Goal: Task Accomplishment & Management: Complete application form

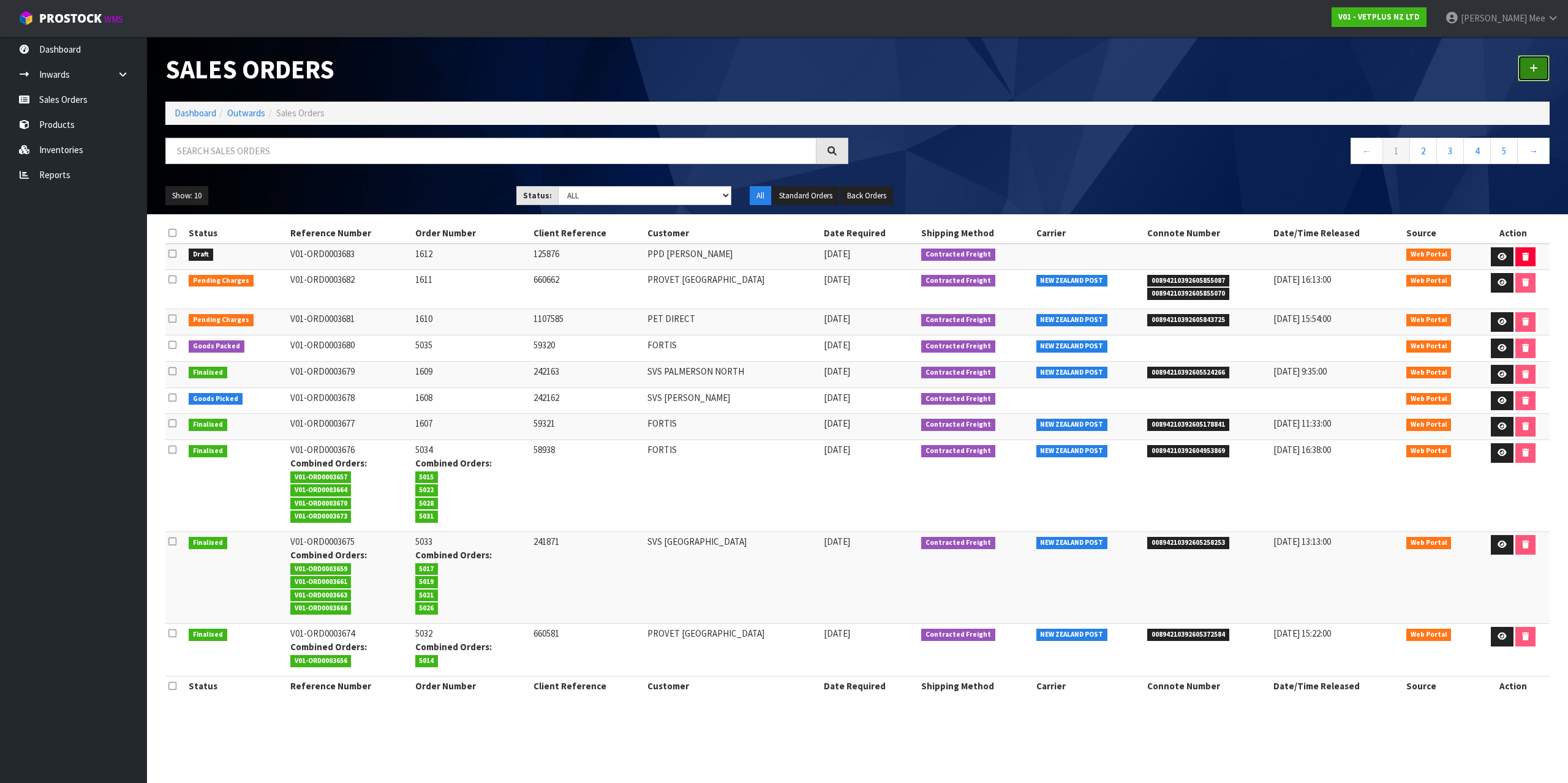
click at [1525, 70] on link at bounding box center [1533, 68] width 32 height 26
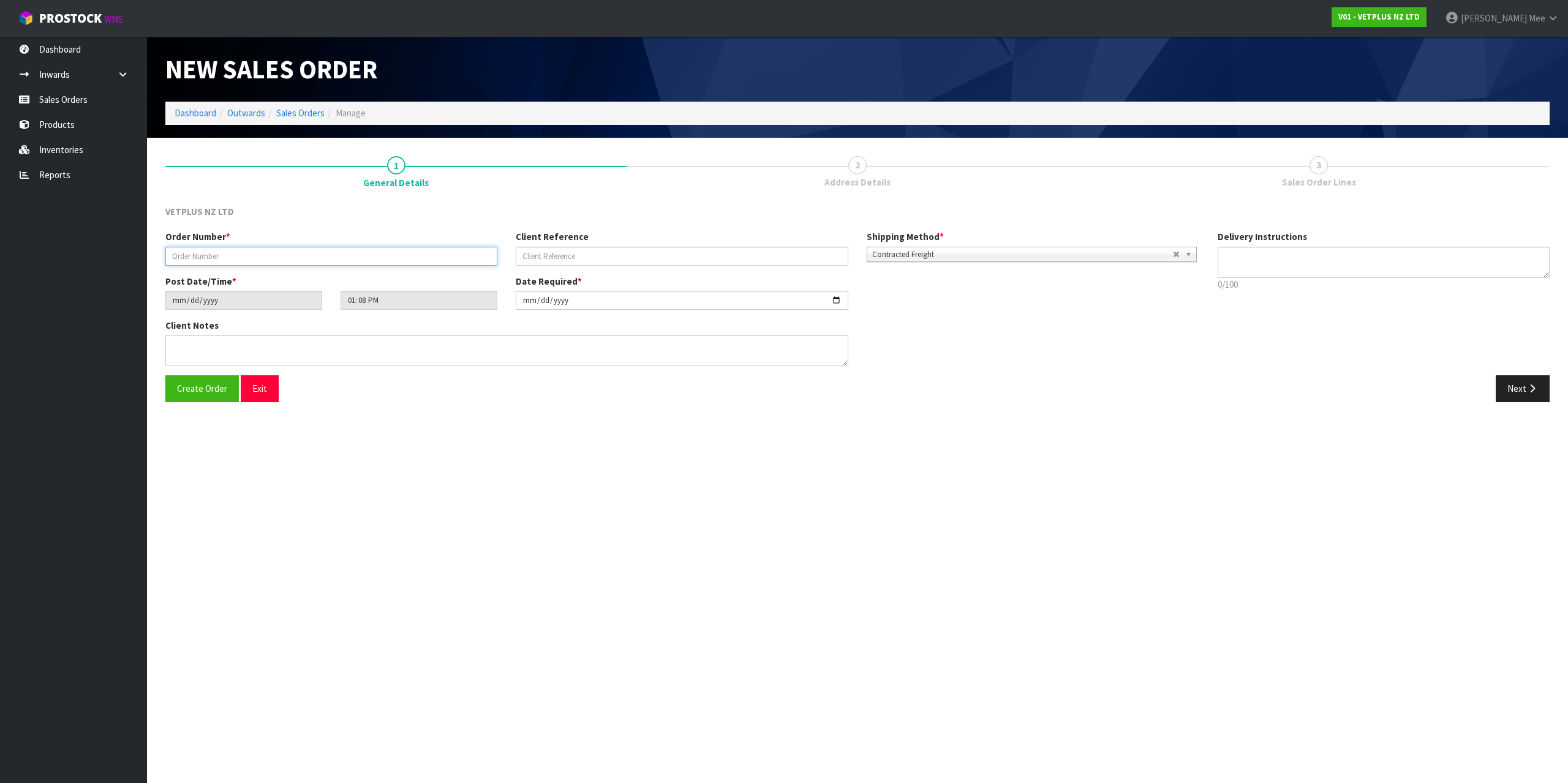
click at [235, 261] on input "text" at bounding box center [331, 256] width 332 height 19
type input "5036"
click at [565, 265] on input "text" at bounding box center [681, 256] width 332 height 19
type input "660675"
click at [274, 345] on textarea at bounding box center [506, 351] width 683 height 32
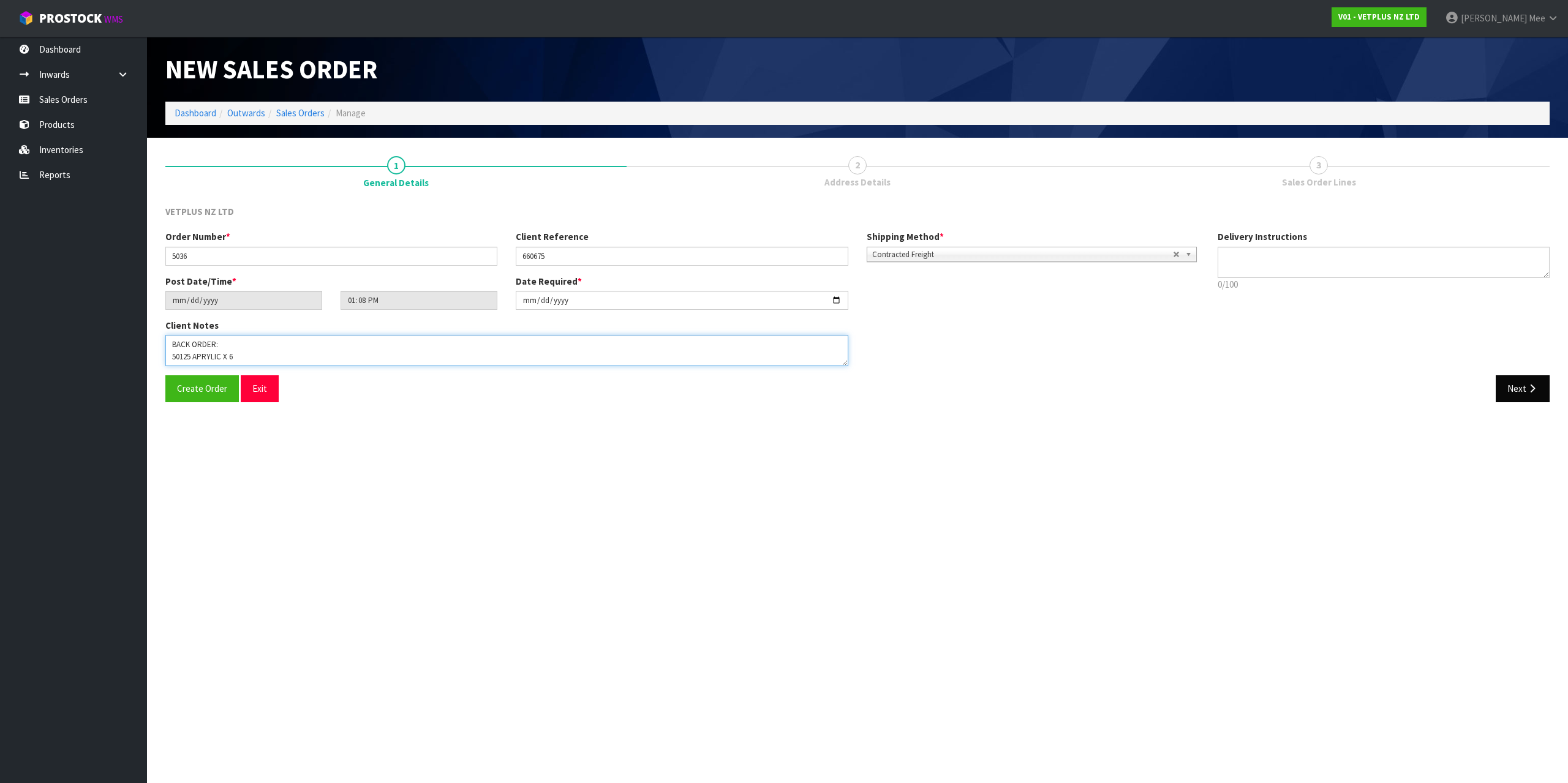
type textarea "BACK ORDER: 50125 APRYLIC X 6"
click at [1536, 384] on button "Next" at bounding box center [1522, 388] width 54 height 26
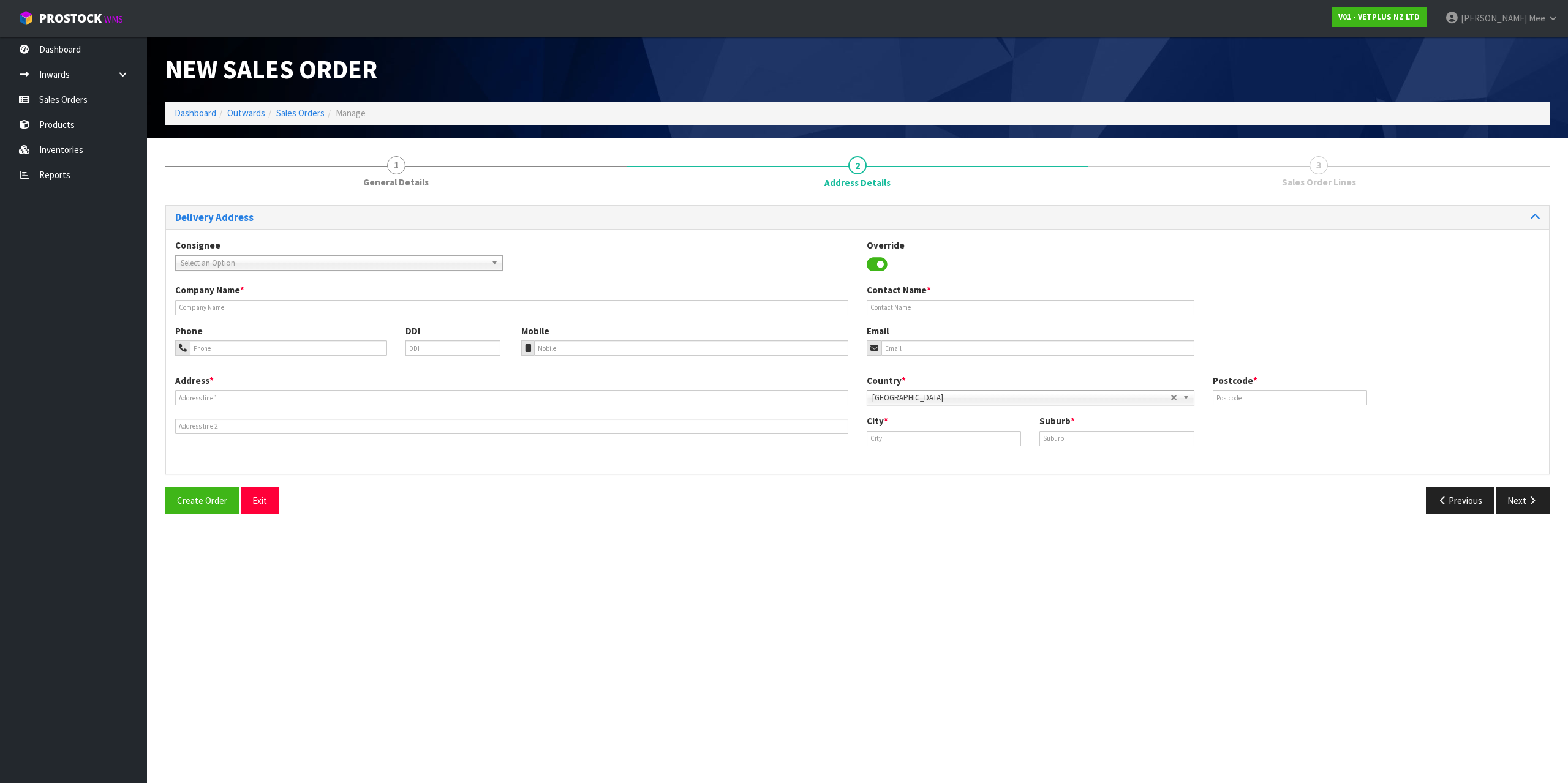
click at [275, 262] on span "Select an Option" at bounding box center [333, 263] width 305 height 14
type input "provet"
click at [334, 298] on li "PROAUCAKL - PROVET [GEOGRAPHIC_DATA]" at bounding box center [338, 298] width 321 height 15
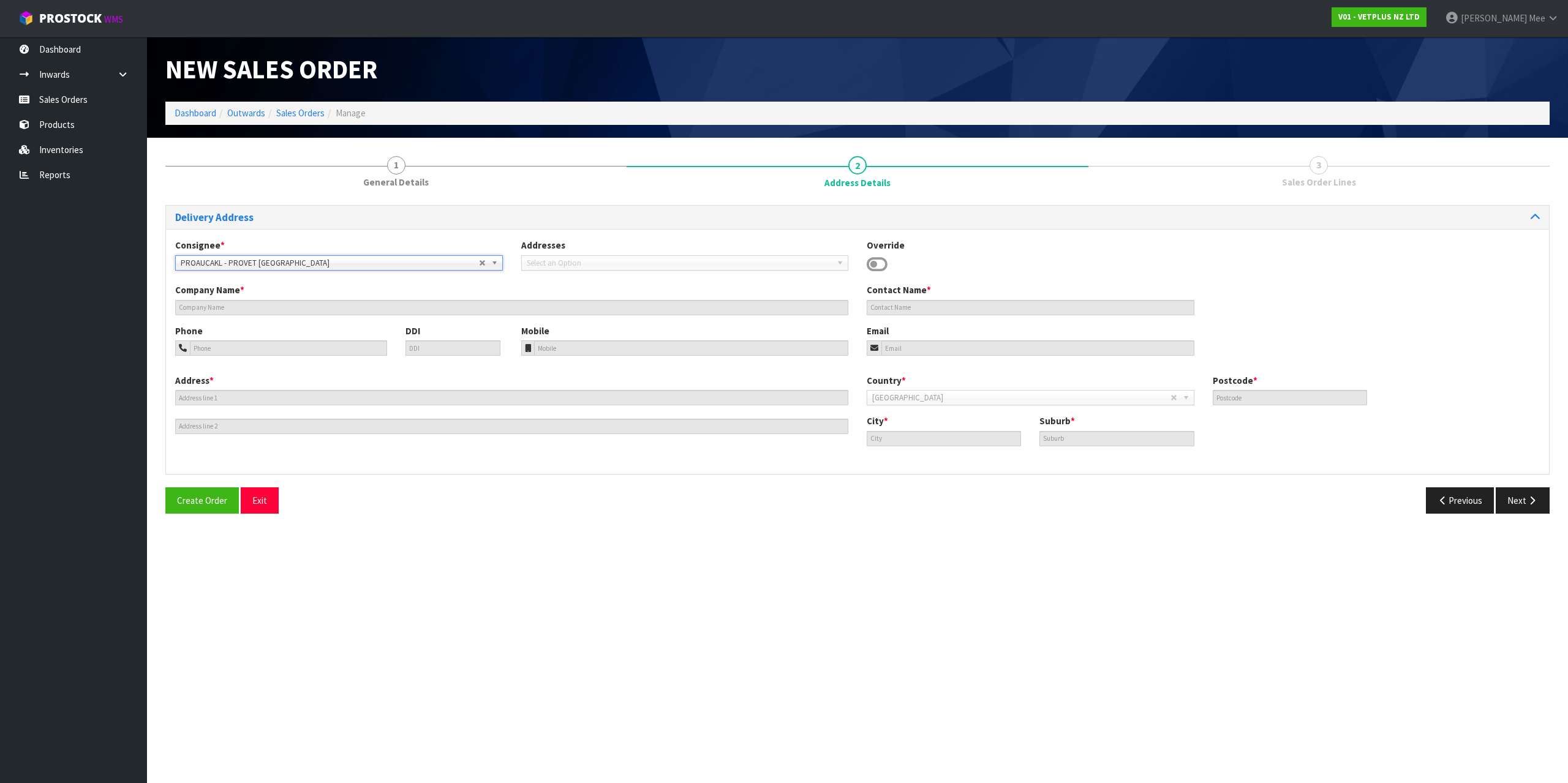
type input "PROVET [GEOGRAPHIC_DATA]"
type input "[STREET_ADDRESS]"
type input "2013"
type input "[GEOGRAPHIC_DATA]"
type input "EAST TAMAKI"
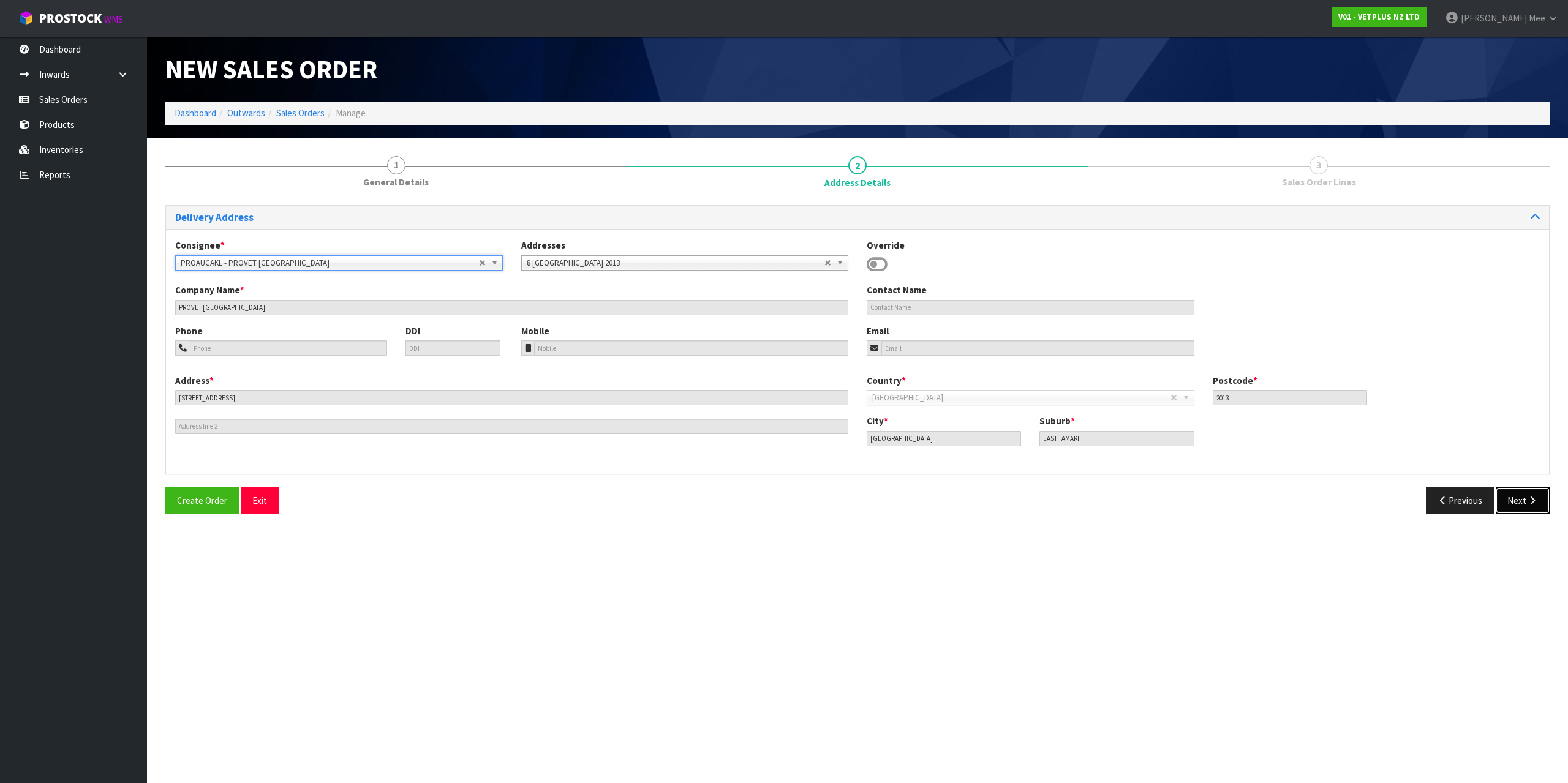
click at [1523, 503] on button "Next" at bounding box center [1522, 501] width 54 height 26
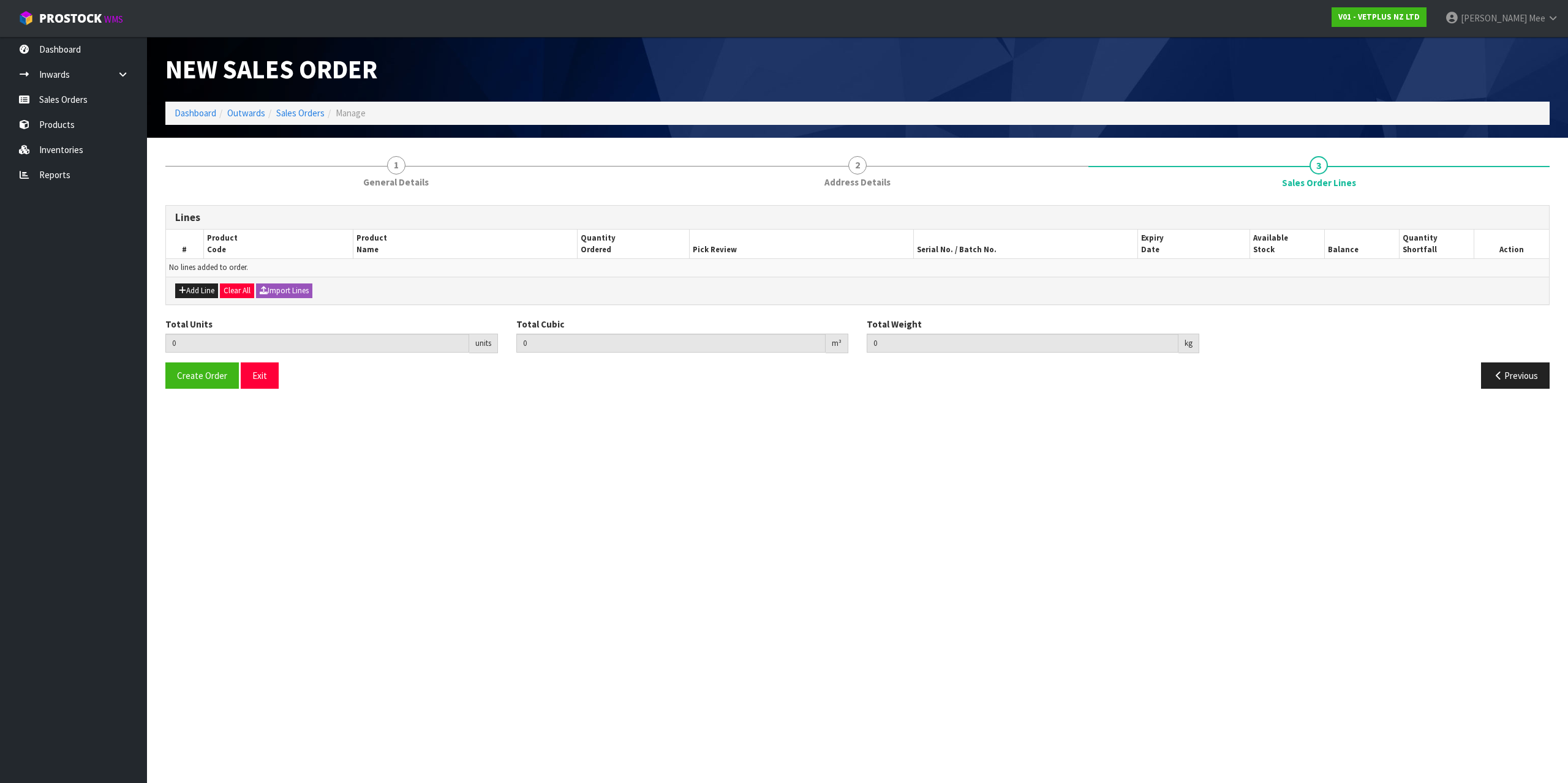
click at [181, 299] on div "Add Line Clear All Import Lines" at bounding box center [857, 290] width 1383 height 28
click at [189, 294] on button "Add Line" at bounding box center [196, 291] width 43 height 14
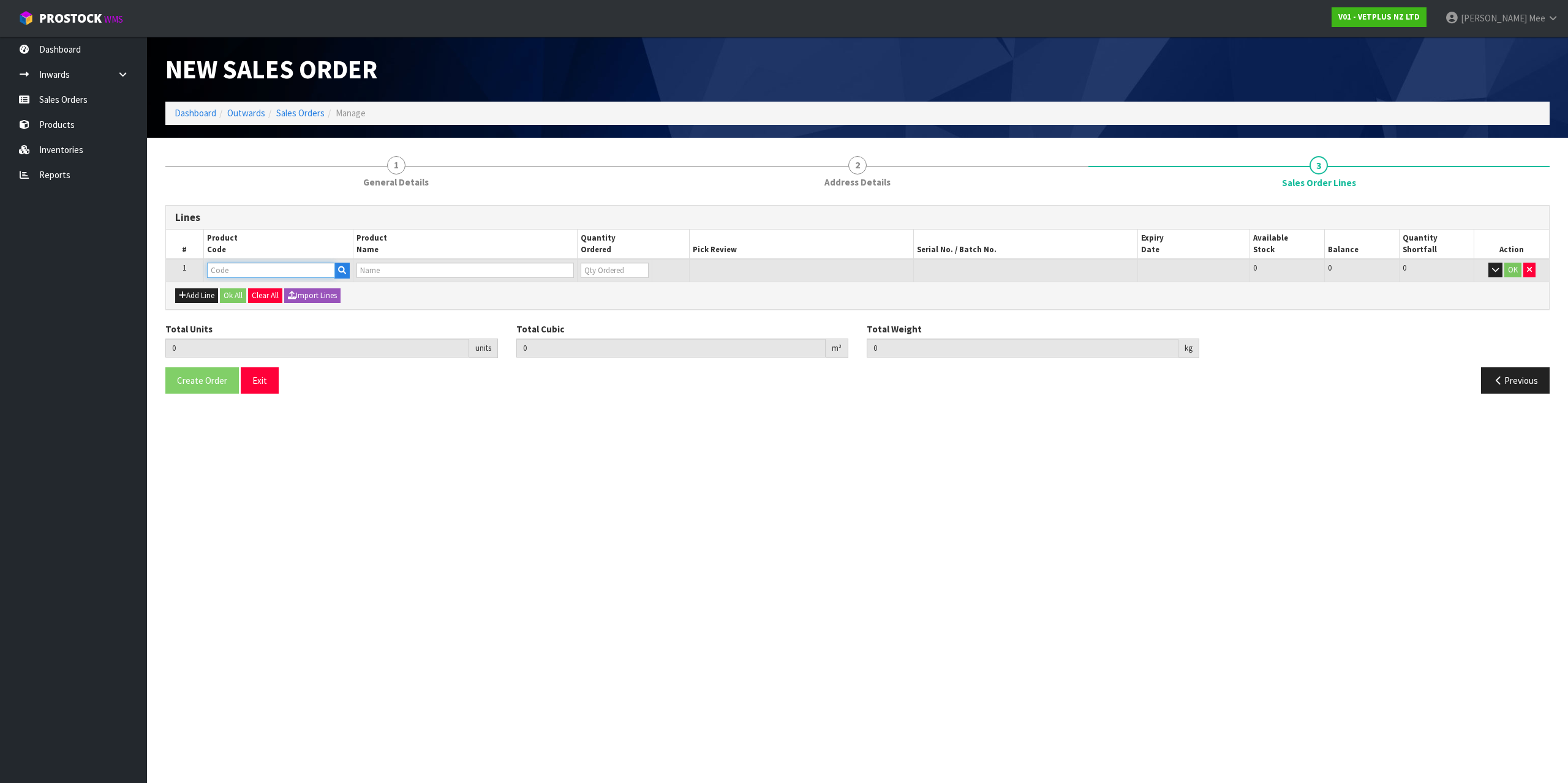
drag, startPoint x: 225, startPoint y: 266, endPoint x: 296, endPoint y: 263, distance: 71.1
click at [225, 266] on input "text" at bounding box center [271, 270] width 128 height 15
type input "50125"
type input "0.000000"
type input "0.000"
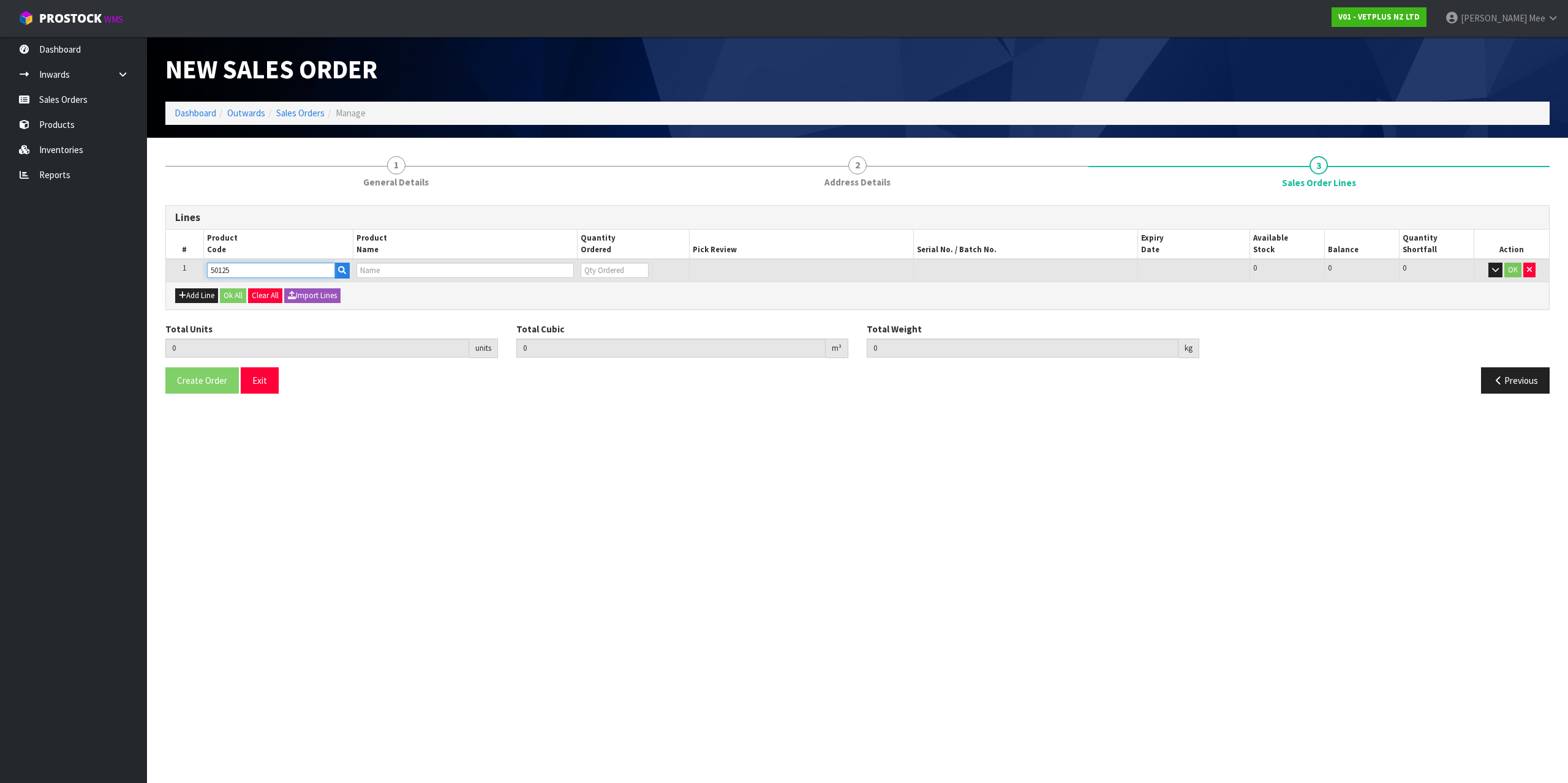
type input "APRYLIC"
type input "0"
type input "50125"
type input "1"
type input "0.00231"
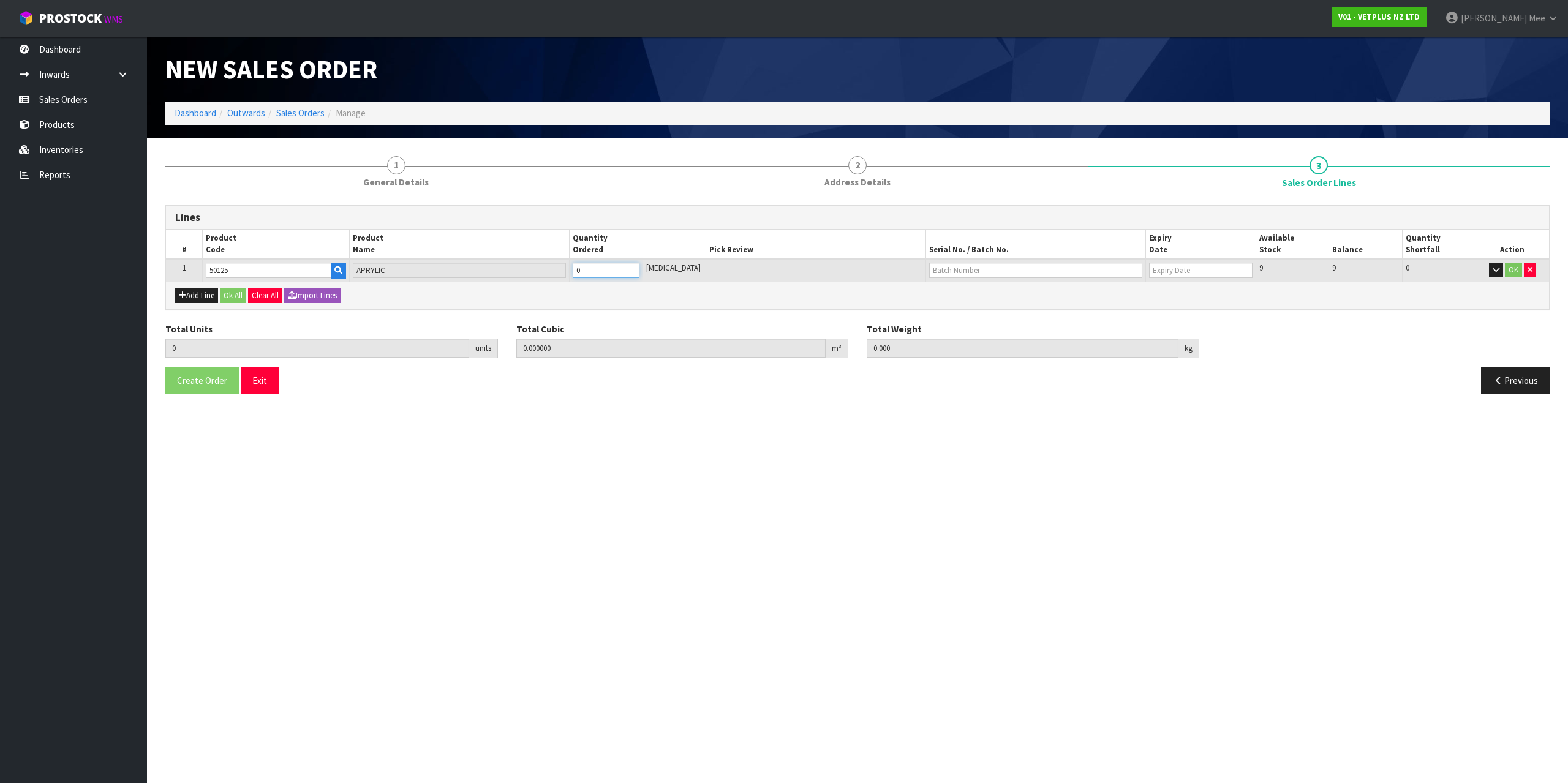
type input "0.8"
type input "1"
click at [639, 267] on input "1" at bounding box center [606, 270] width 67 height 15
type input "2"
type input "0.00462"
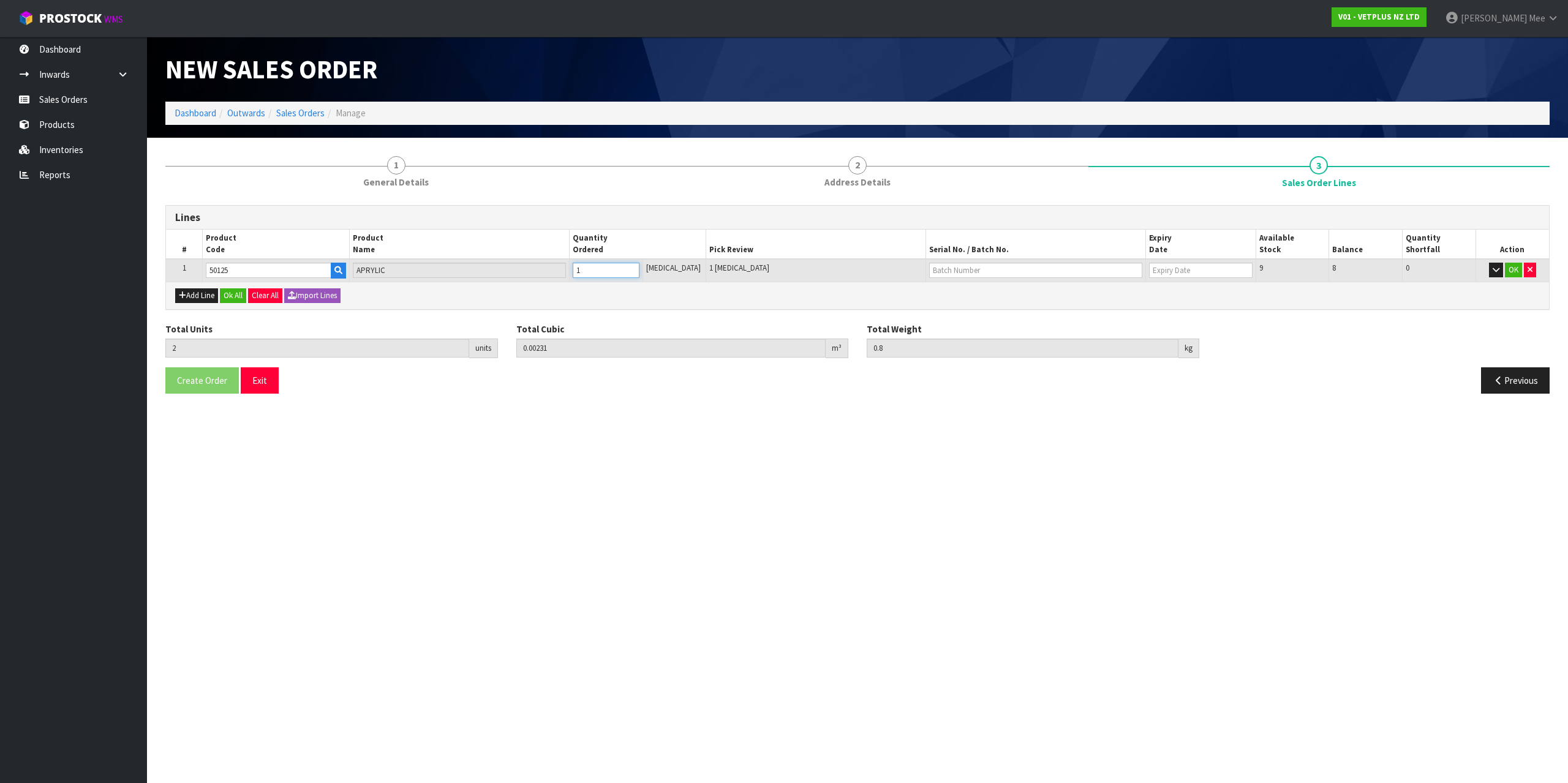
type input "1.6"
type input "2"
click at [639, 267] on input "2" at bounding box center [606, 270] width 67 height 15
type input "3"
type input "0.00693"
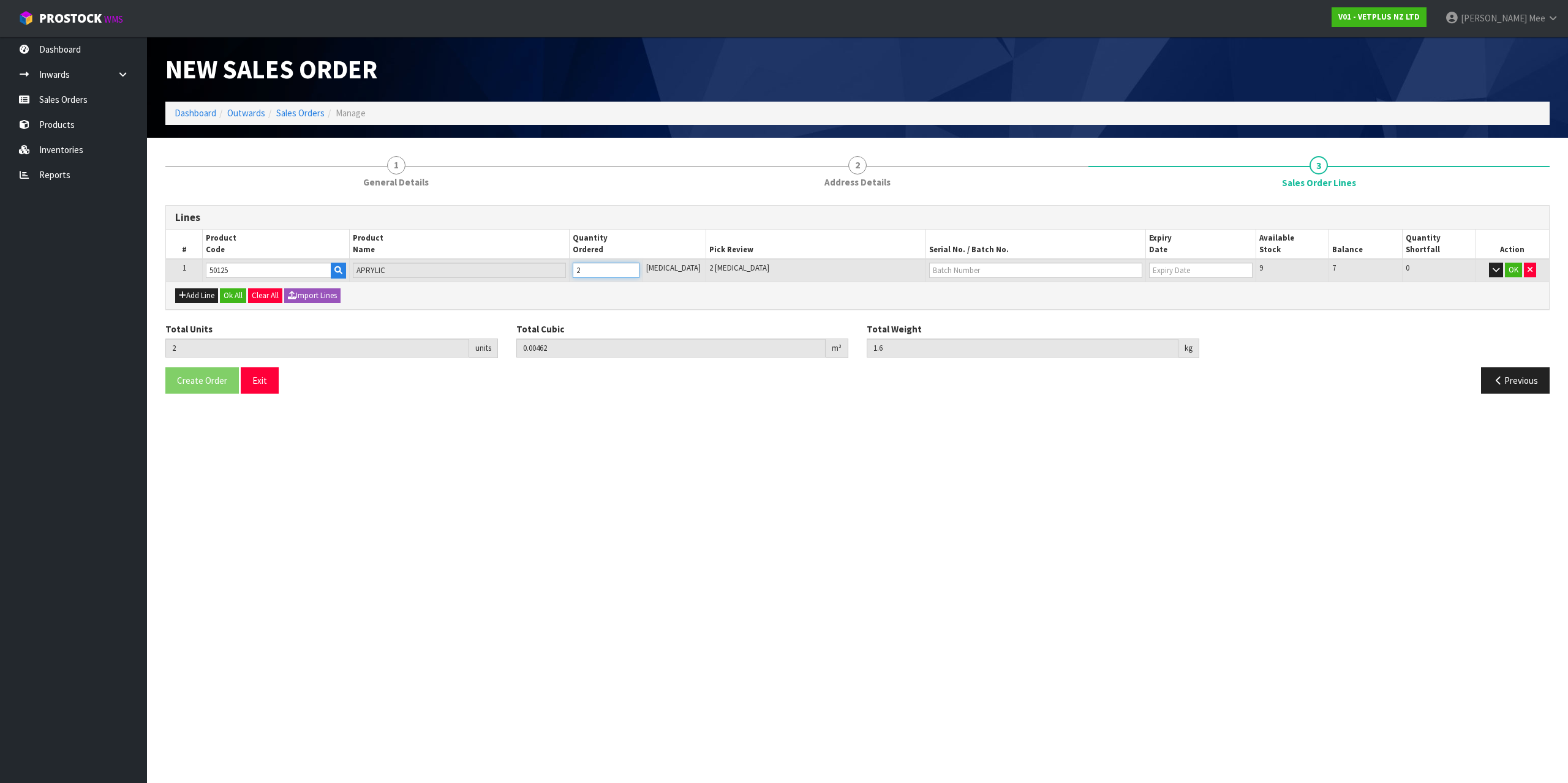
type input "2.4"
type input "3"
click at [639, 267] on input "3" at bounding box center [606, 270] width 67 height 15
type input "4"
type input "0.00924"
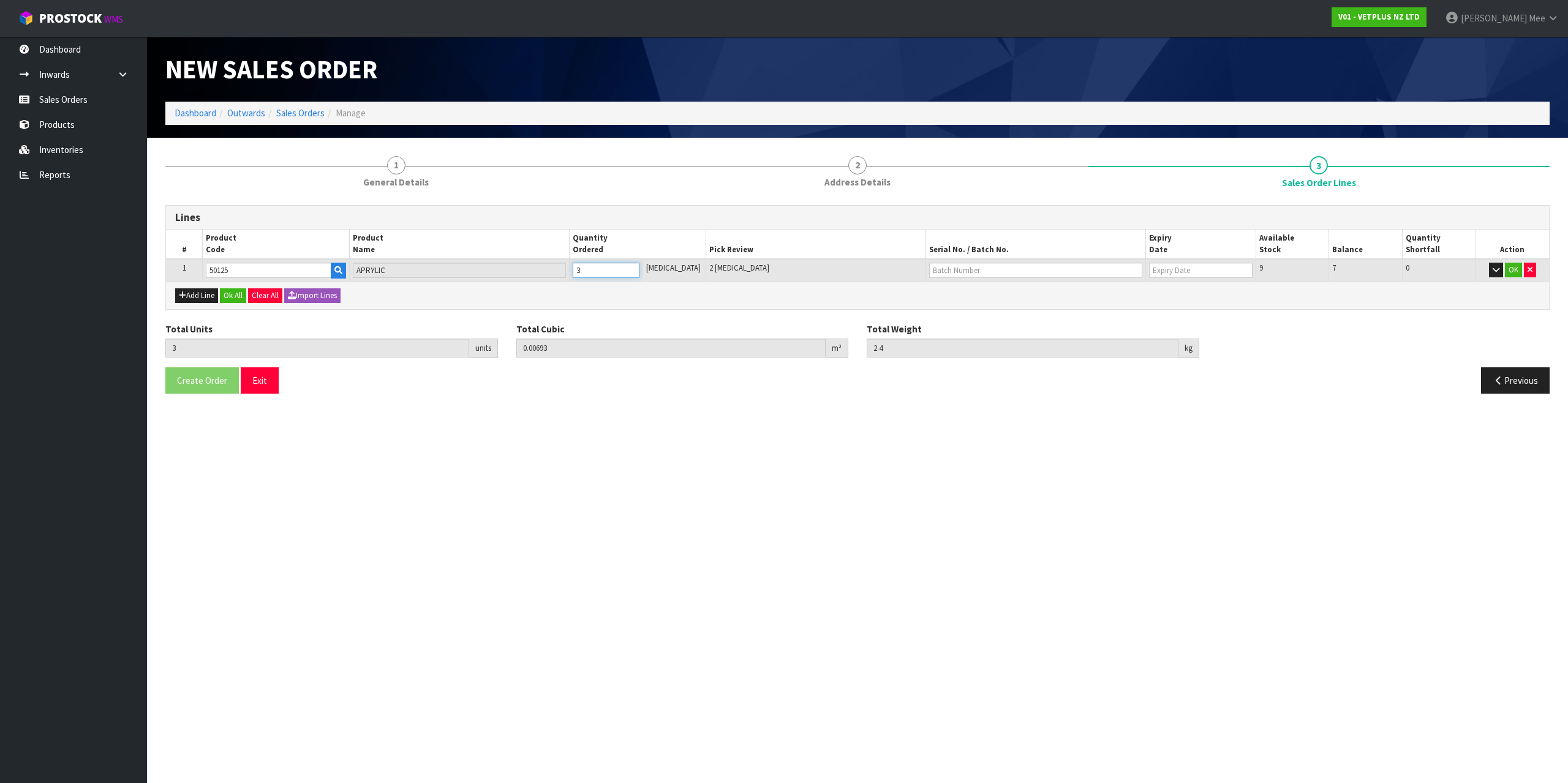
type input "3.2"
type input "4"
click at [639, 267] on input "4" at bounding box center [606, 270] width 67 height 15
type input "5"
type input "0.01155"
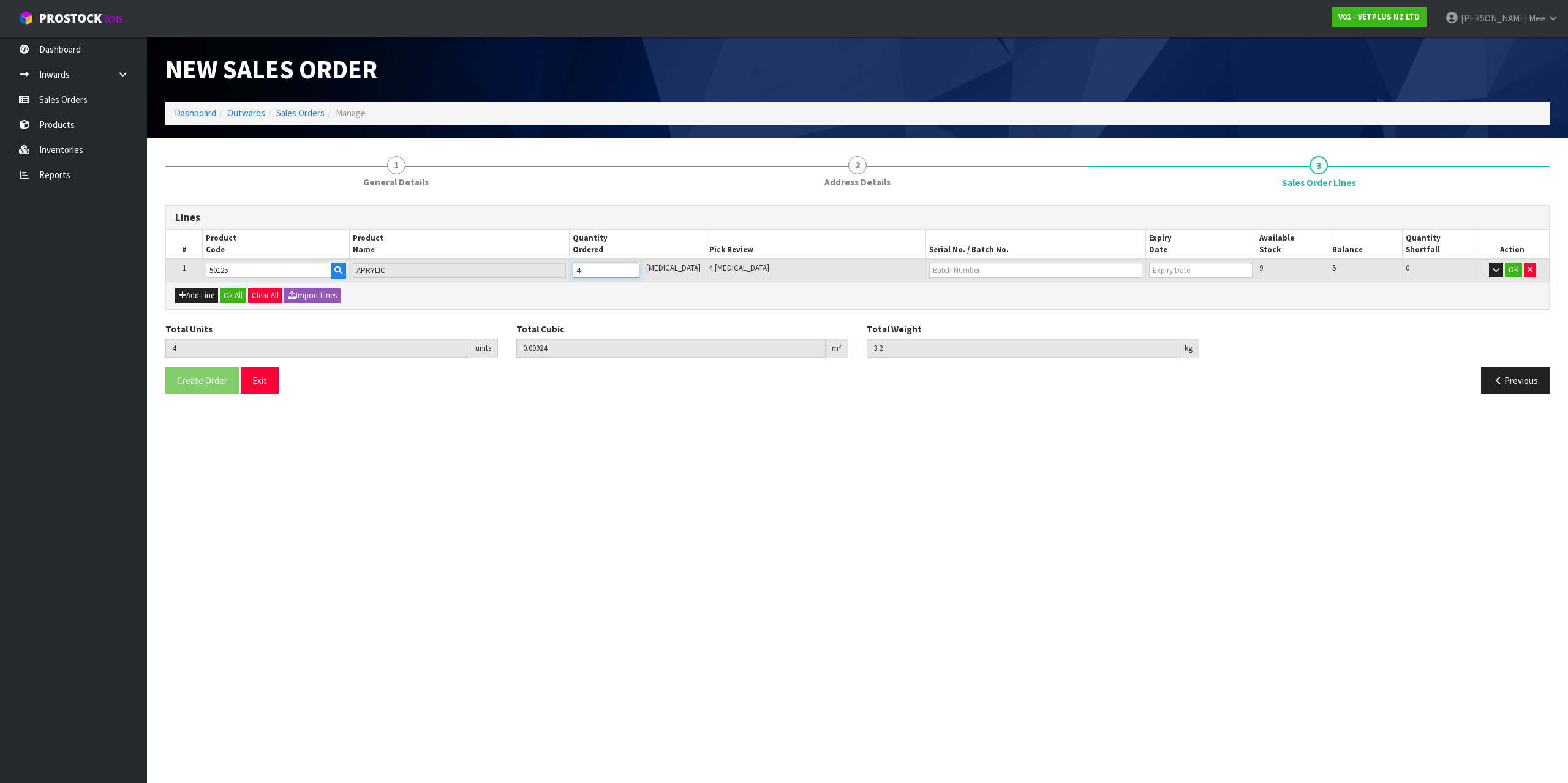
type input "4"
type input "5"
click at [639, 267] on input "5" at bounding box center [606, 270] width 67 height 15
type input "6"
type input "0.015898"
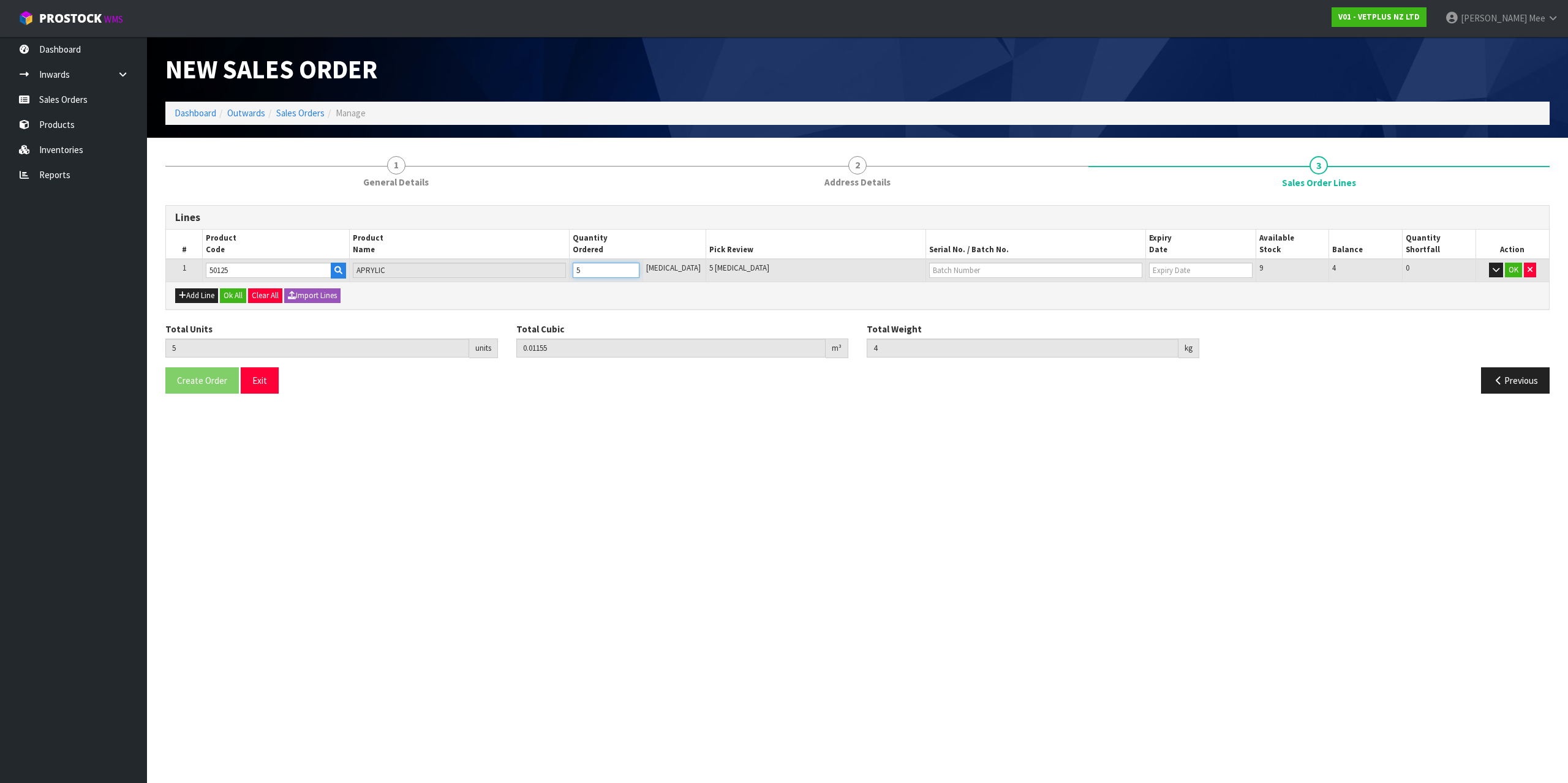
type input "5"
type input "6"
click at [639, 267] on input "6" at bounding box center [606, 270] width 67 height 15
click at [178, 294] on button "Add Line" at bounding box center [196, 296] width 43 height 14
type input "0"
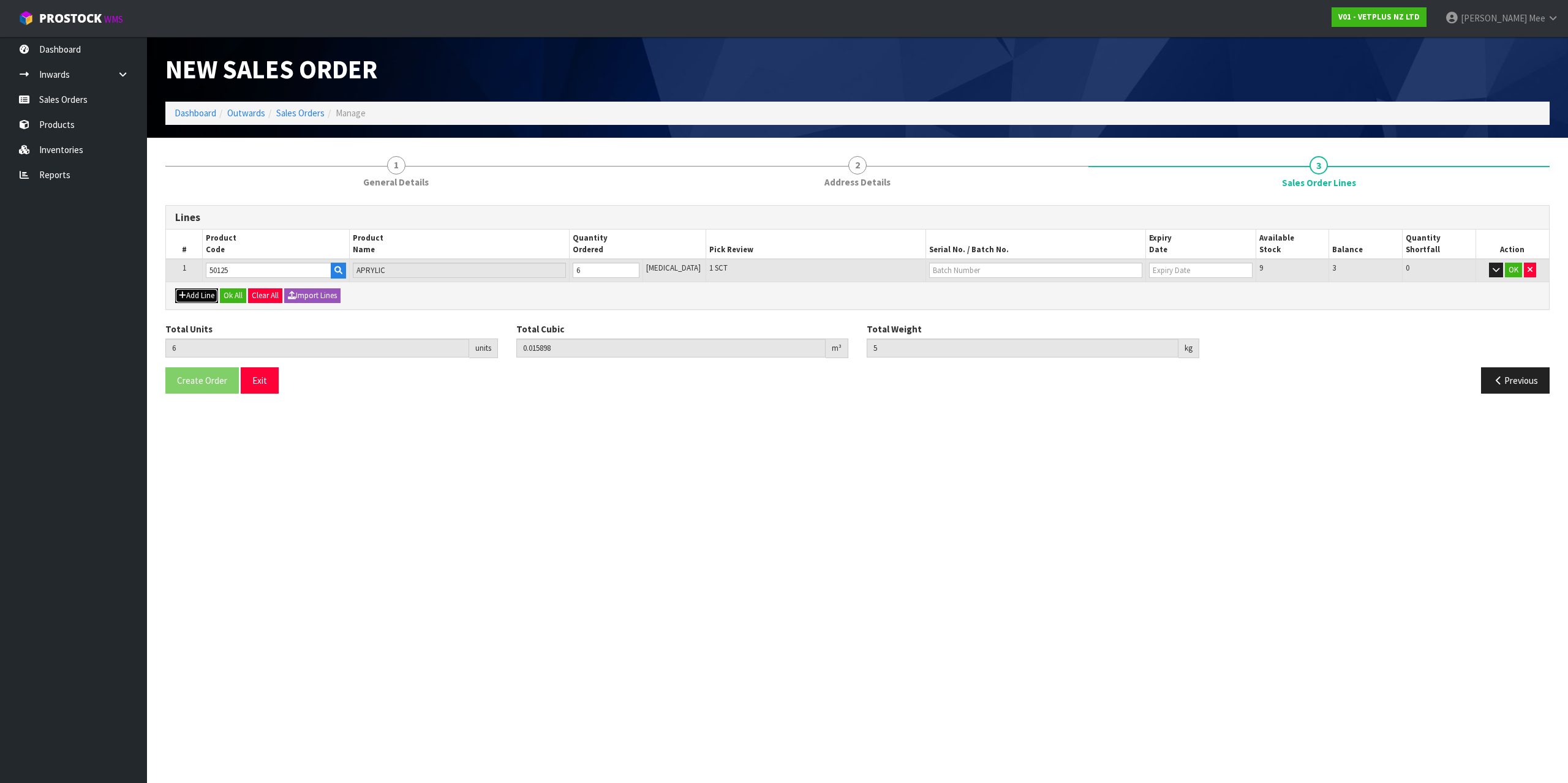
type input "0"
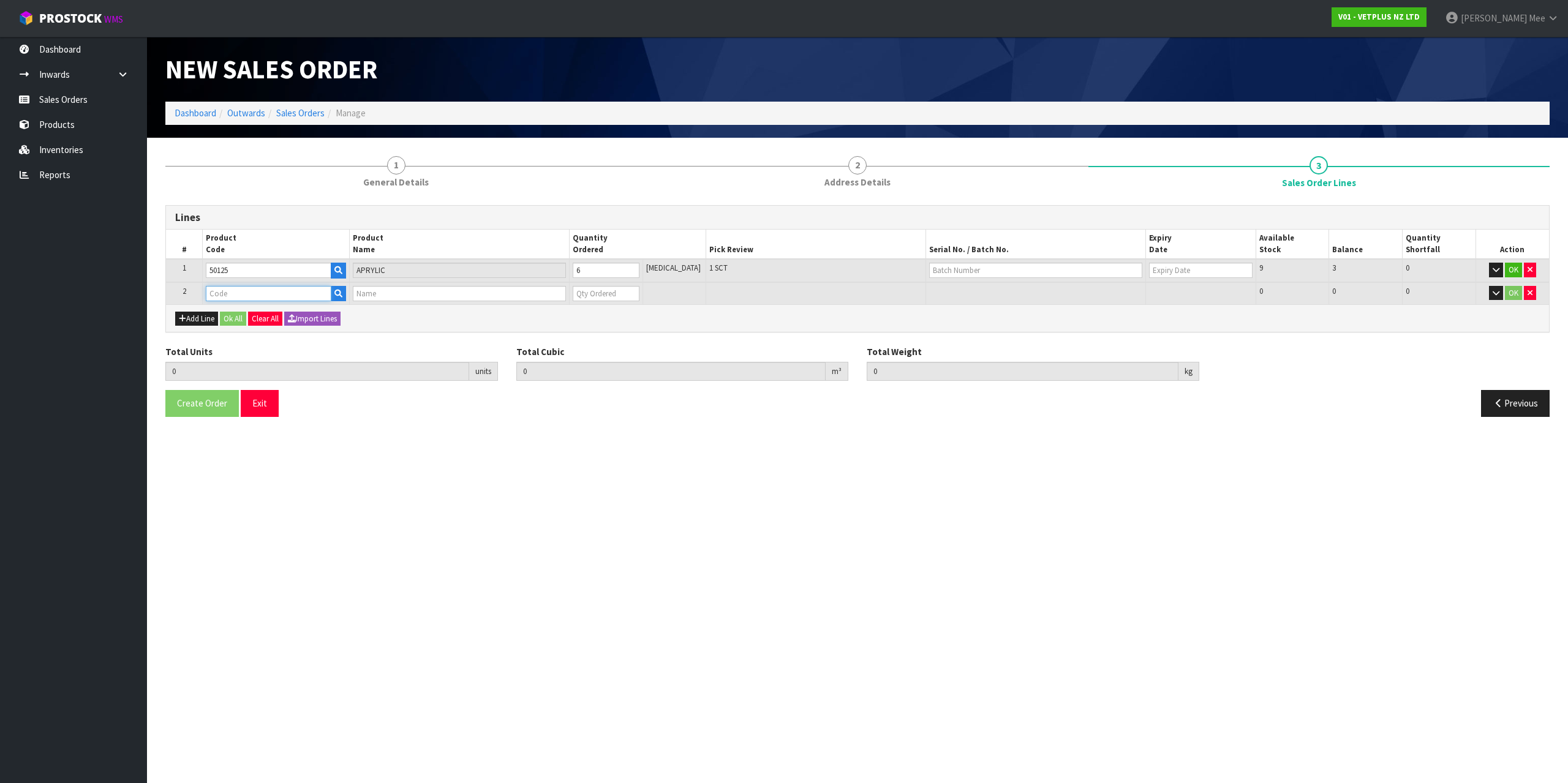
drag, startPoint x: 233, startPoint y: 285, endPoint x: 259, endPoint y: 289, distance: 26.3
click at [233, 286] on input "text" at bounding box center [268, 293] width 125 height 15
type input "50705"
type input "6"
type input "0.015898"
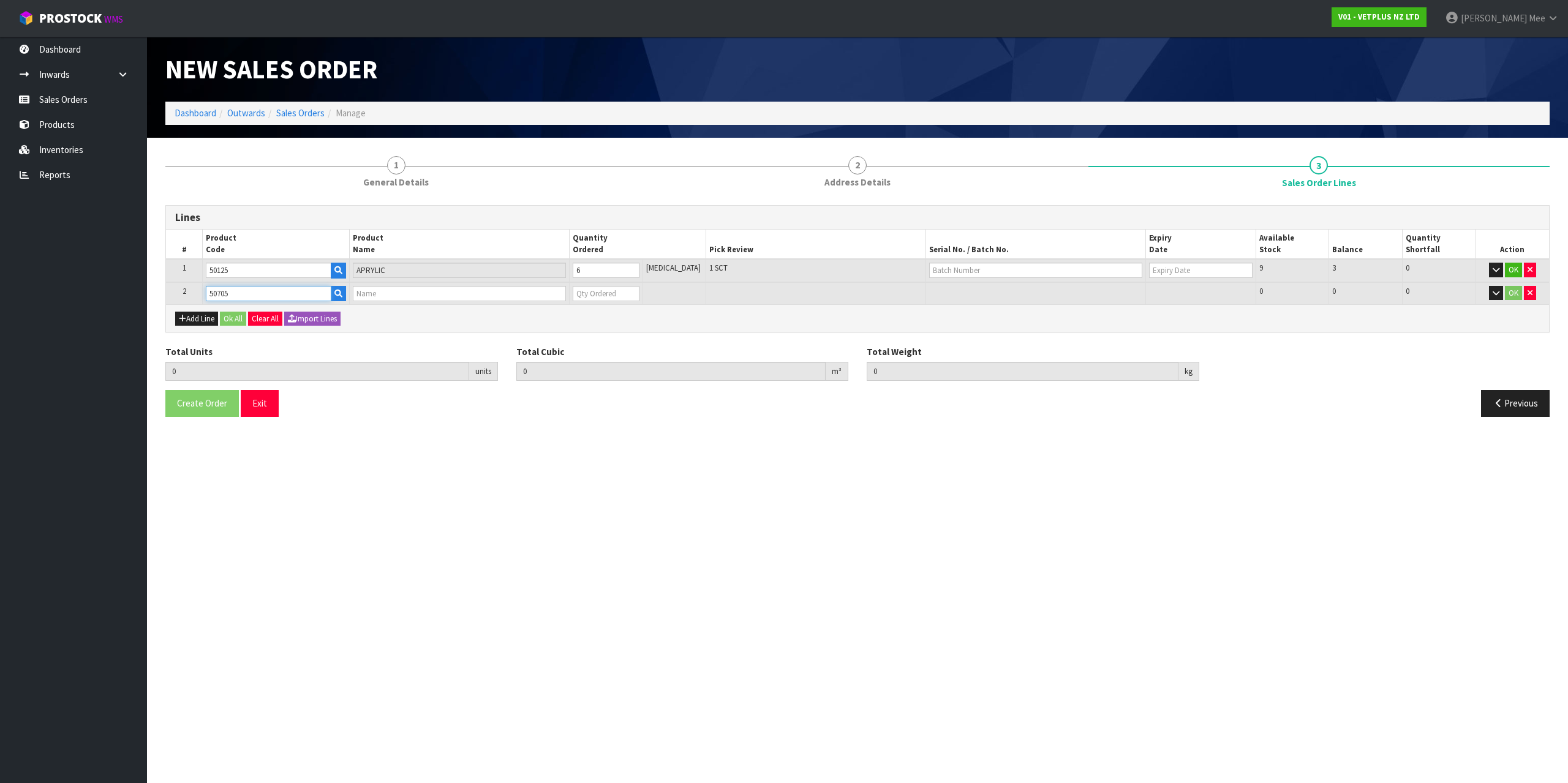
type input "5"
type input "SAMYLIN MEDIUM BREED SACHETS 30"
type input "0"
type input "50705"
type input "7"
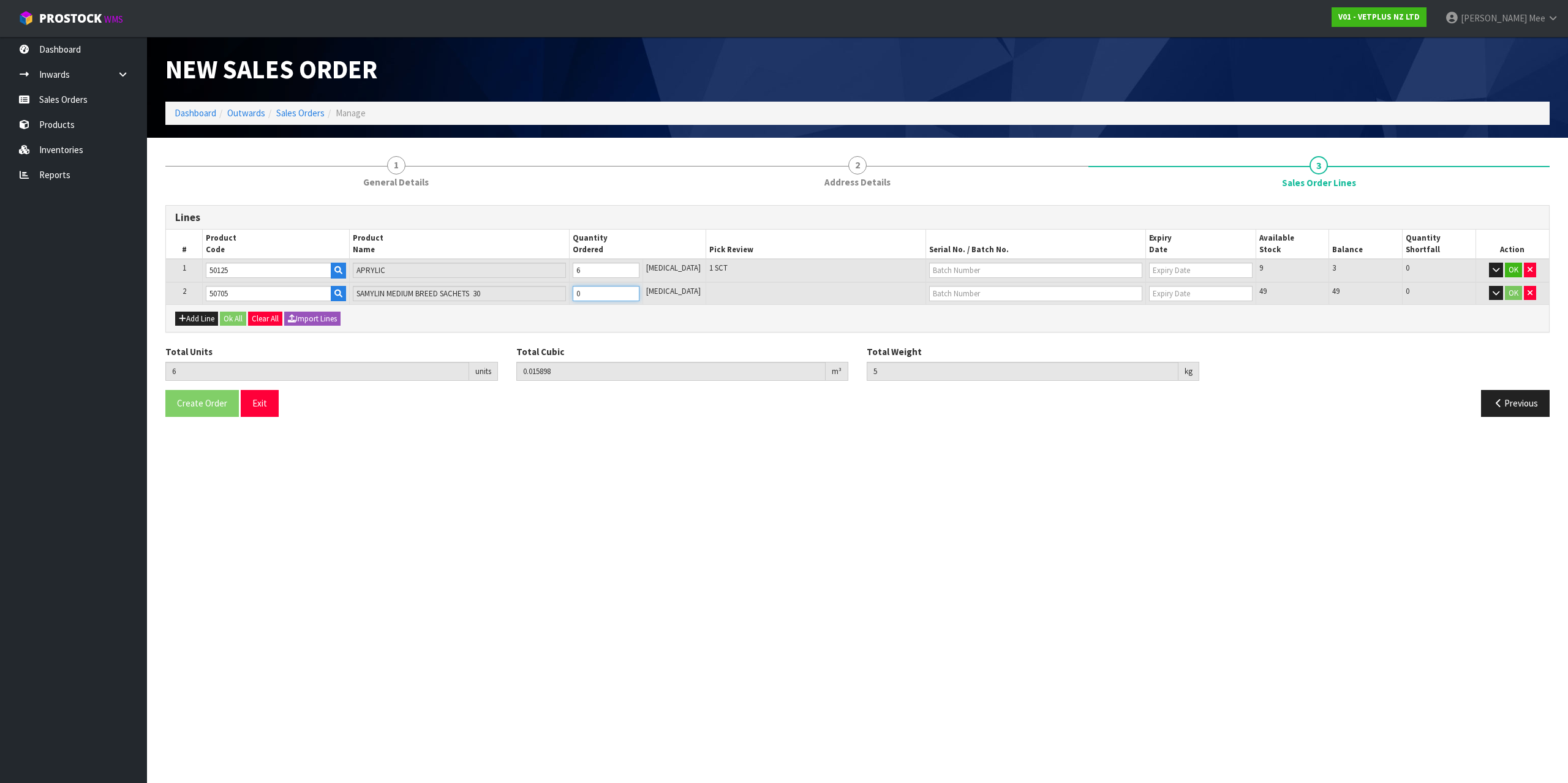
type input "0.016654"
type input "5.25"
type input "1"
click at [639, 290] on input "1" at bounding box center [606, 293] width 67 height 15
type input "8"
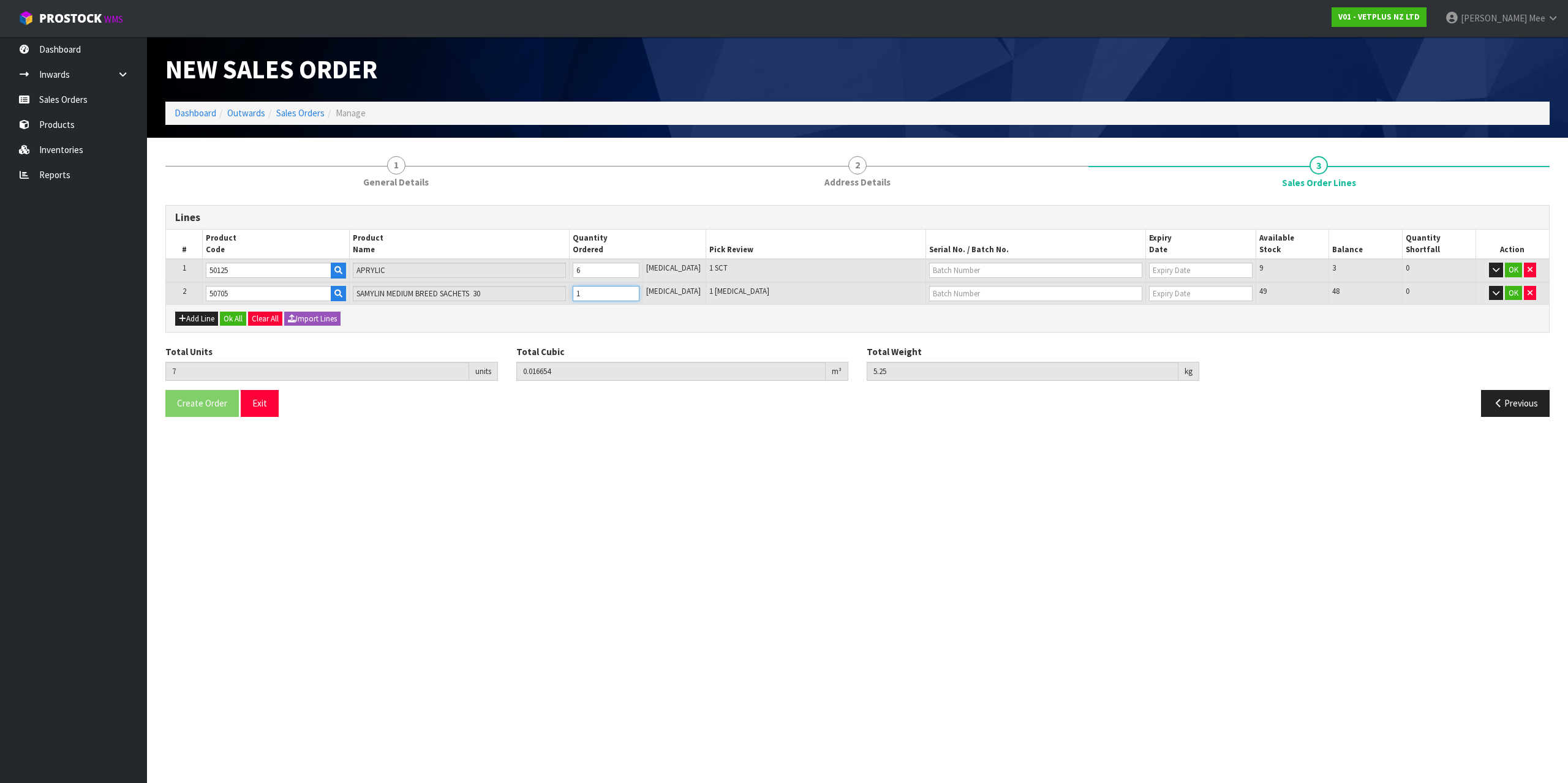
type input "0.01741"
type input "5.5"
type input "2"
click at [639, 290] on input "2" at bounding box center [606, 293] width 67 height 15
type input "9"
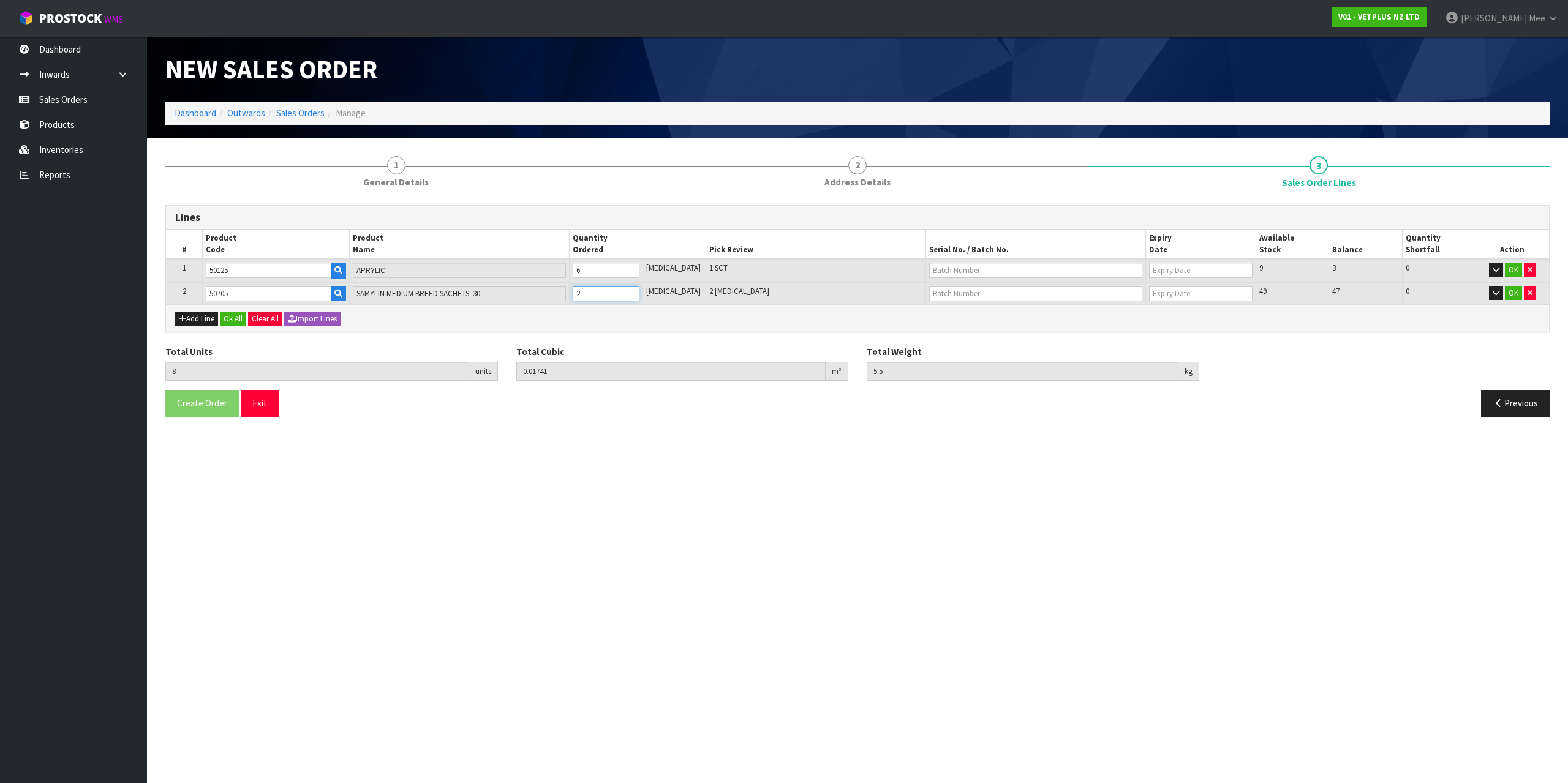
type input "0.018166"
type input "5.75"
type input "3"
click at [639, 290] on input "3" at bounding box center [606, 293] width 67 height 15
type input "10"
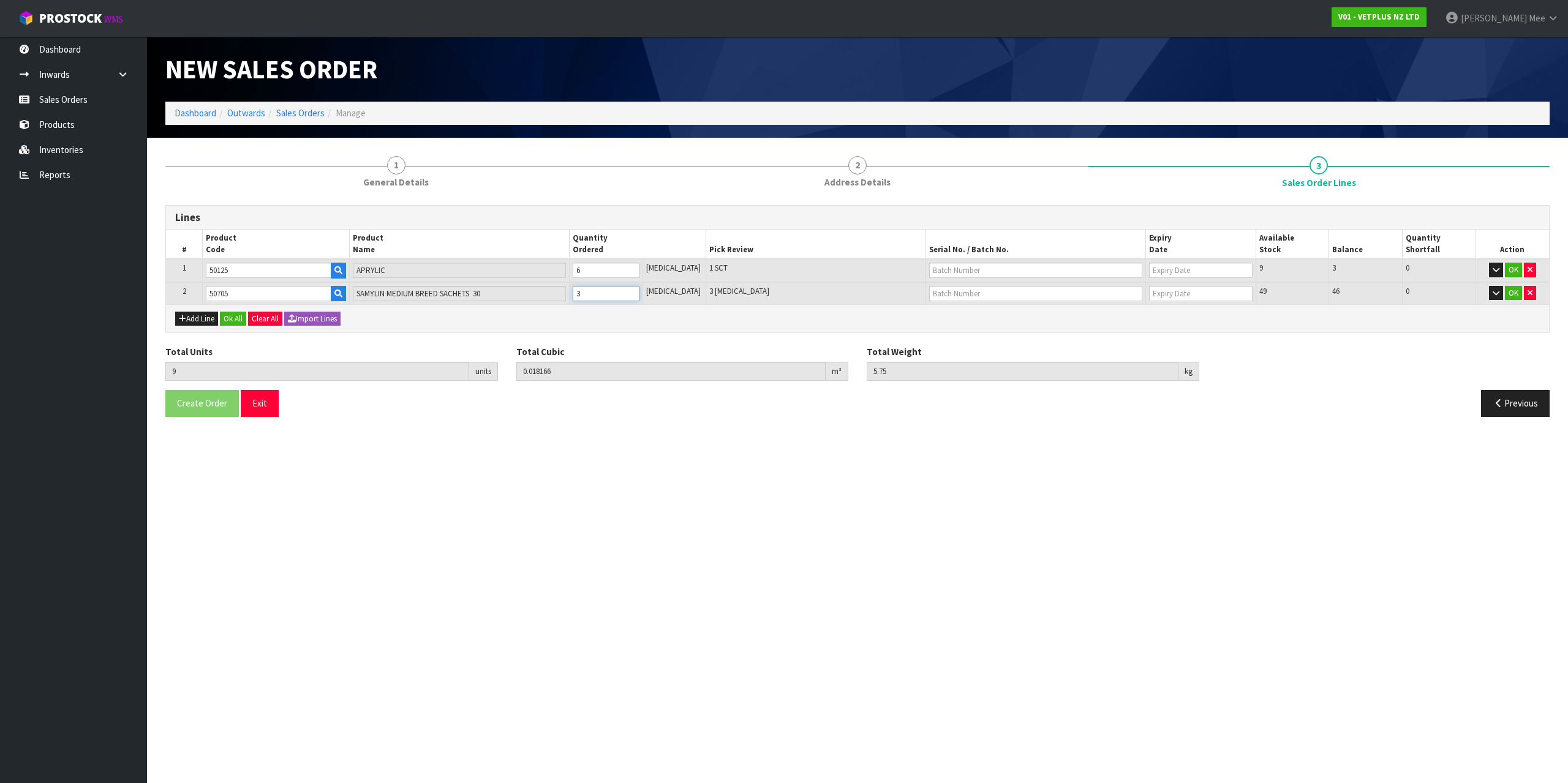
type input "0.018922"
type input "6"
type input "4"
click at [639, 290] on input "4" at bounding box center [606, 293] width 67 height 15
type input "11"
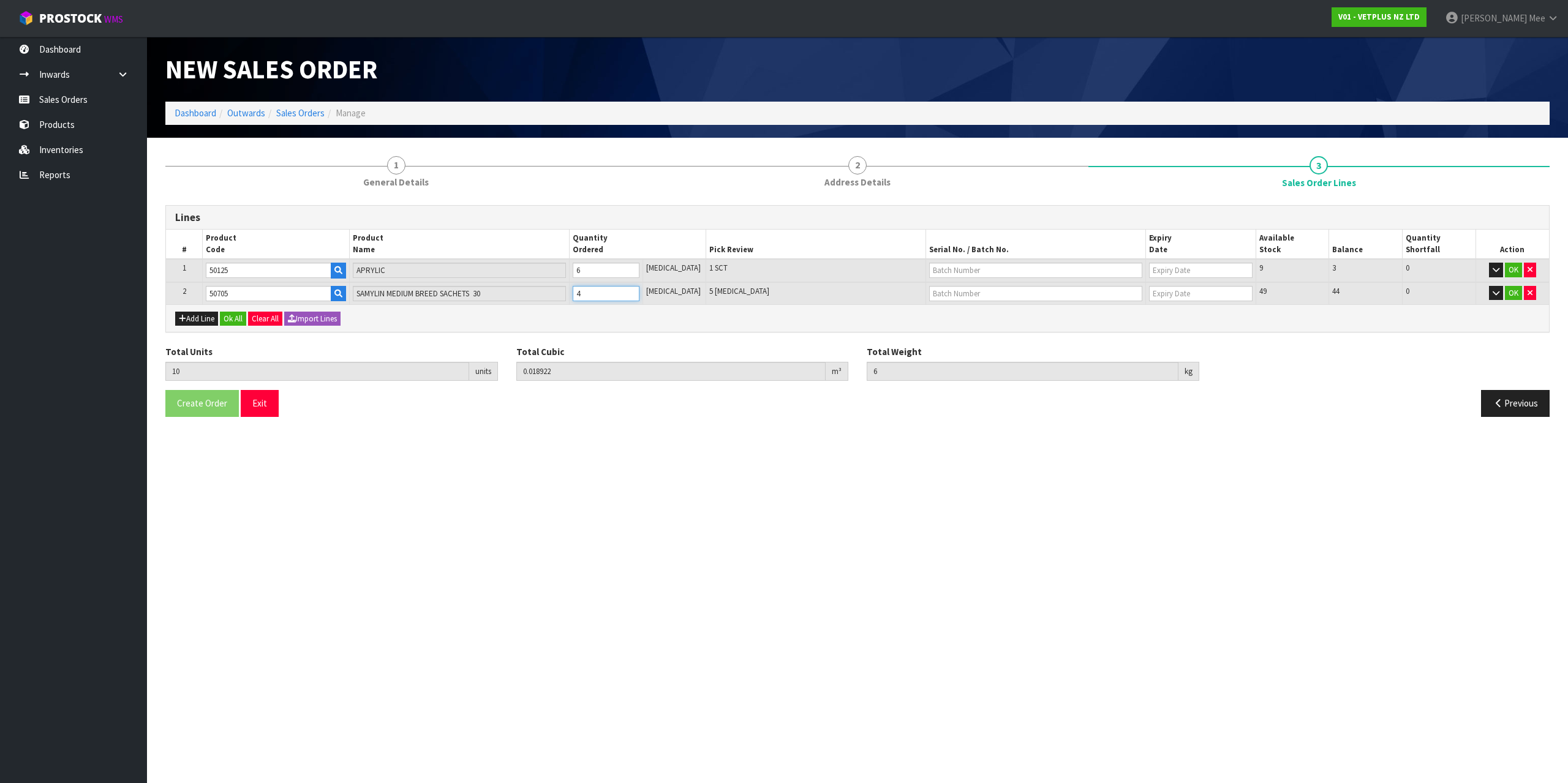
type input "0.019678"
type input "6.25"
type input "5"
click at [639, 290] on input "5" at bounding box center [606, 293] width 67 height 15
type input "12"
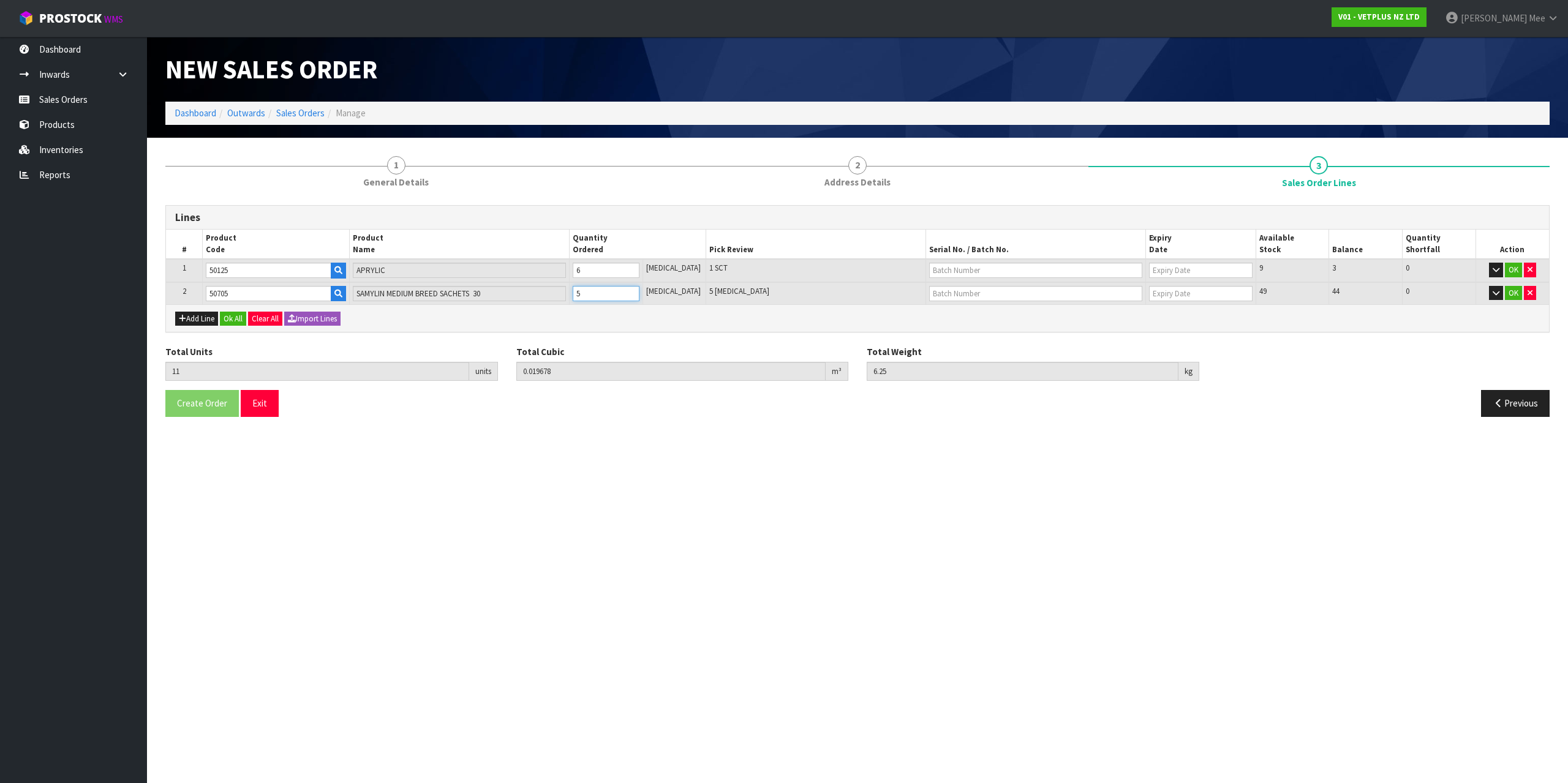
type input "0.020434"
type input "6.5"
type input "6"
click at [639, 290] on input "6" at bounding box center [606, 293] width 67 height 15
type input "13"
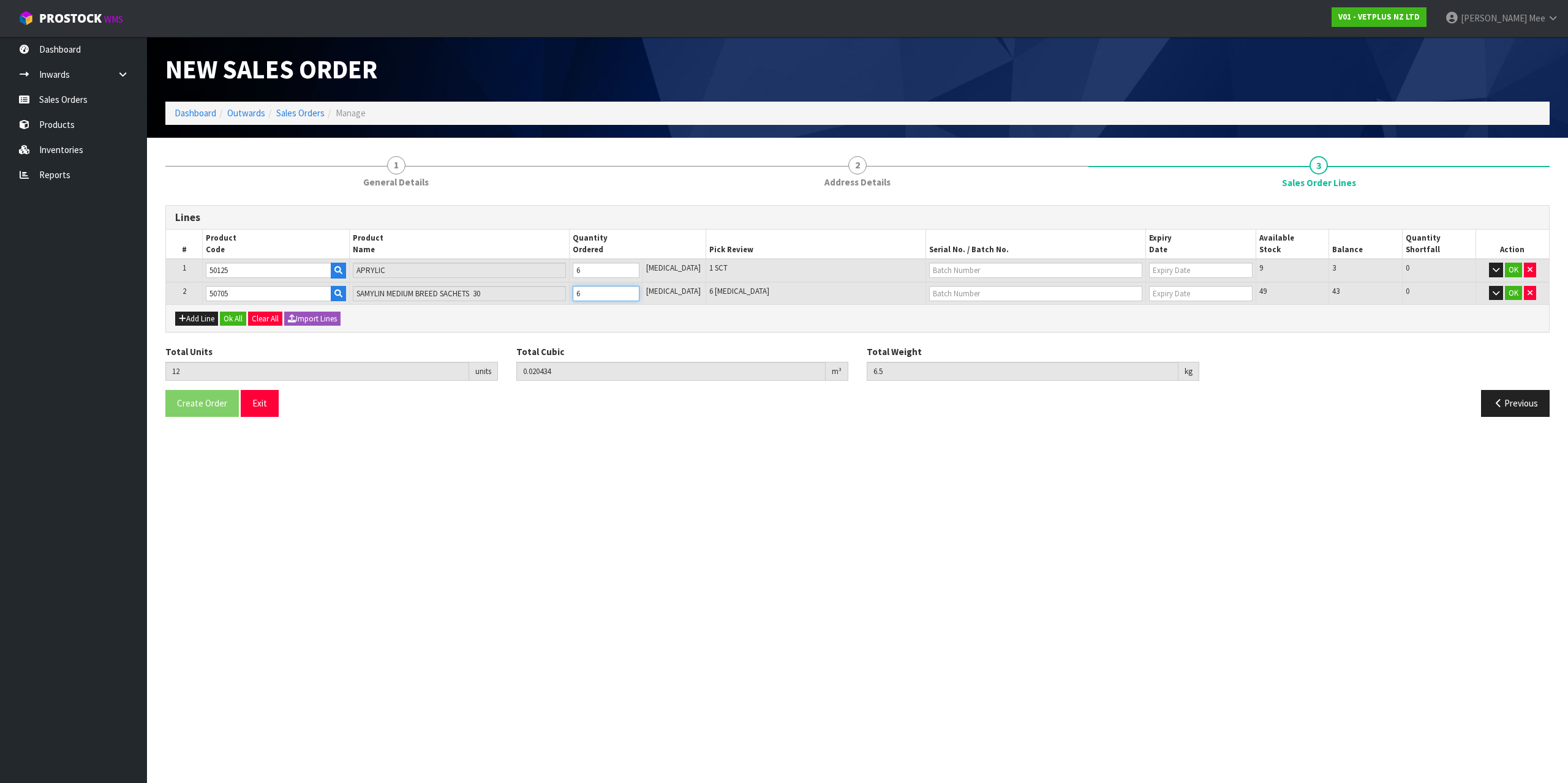
type input "0.02119"
type input "6.75"
type input "7"
click at [639, 290] on input "7" at bounding box center [606, 293] width 67 height 15
type input "14"
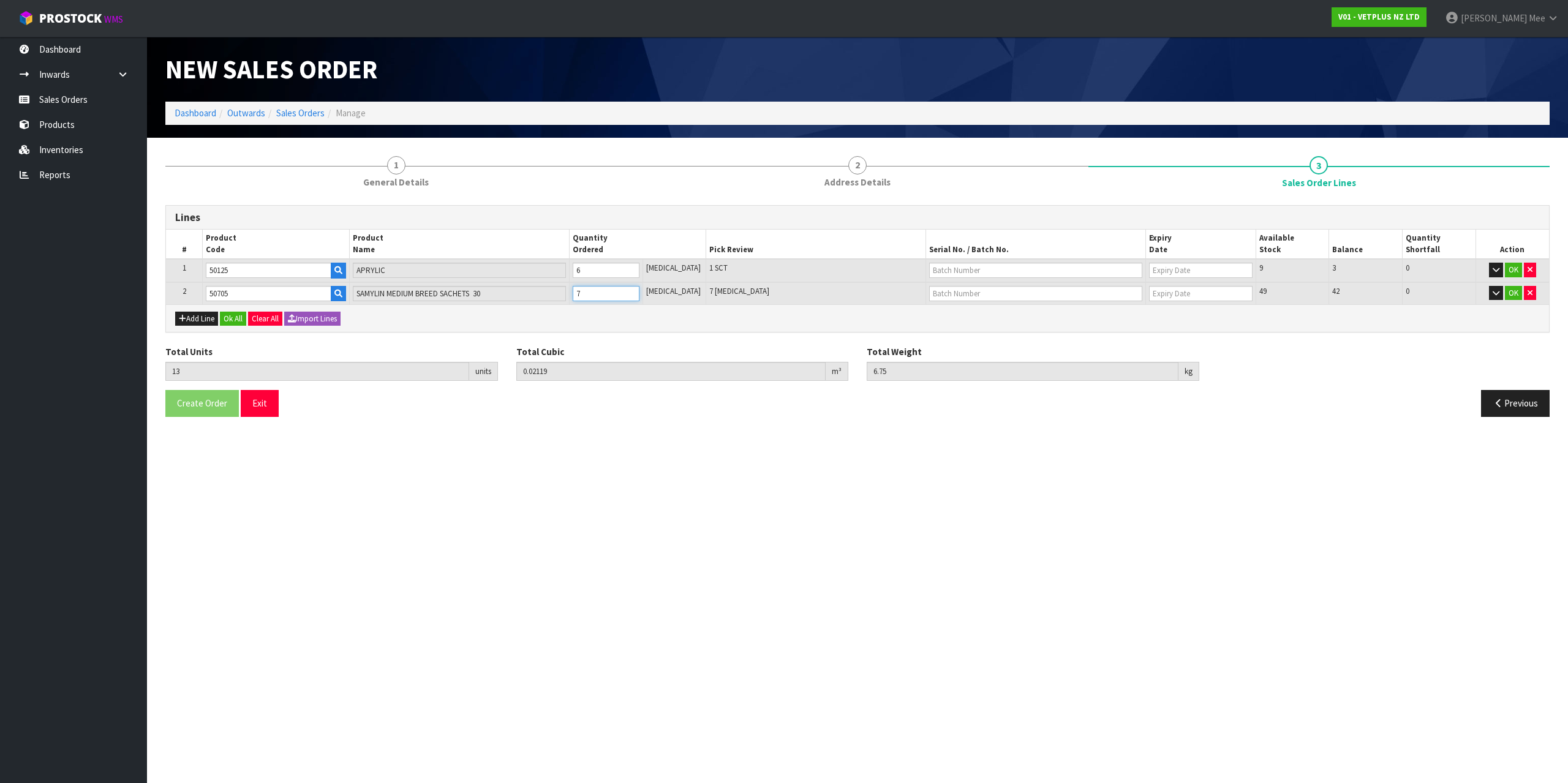
type input "0.021946"
type input "7"
type input "8"
click at [639, 290] on input "8" at bounding box center [606, 293] width 67 height 15
click at [230, 321] on button "Ok All" at bounding box center [233, 319] width 26 height 14
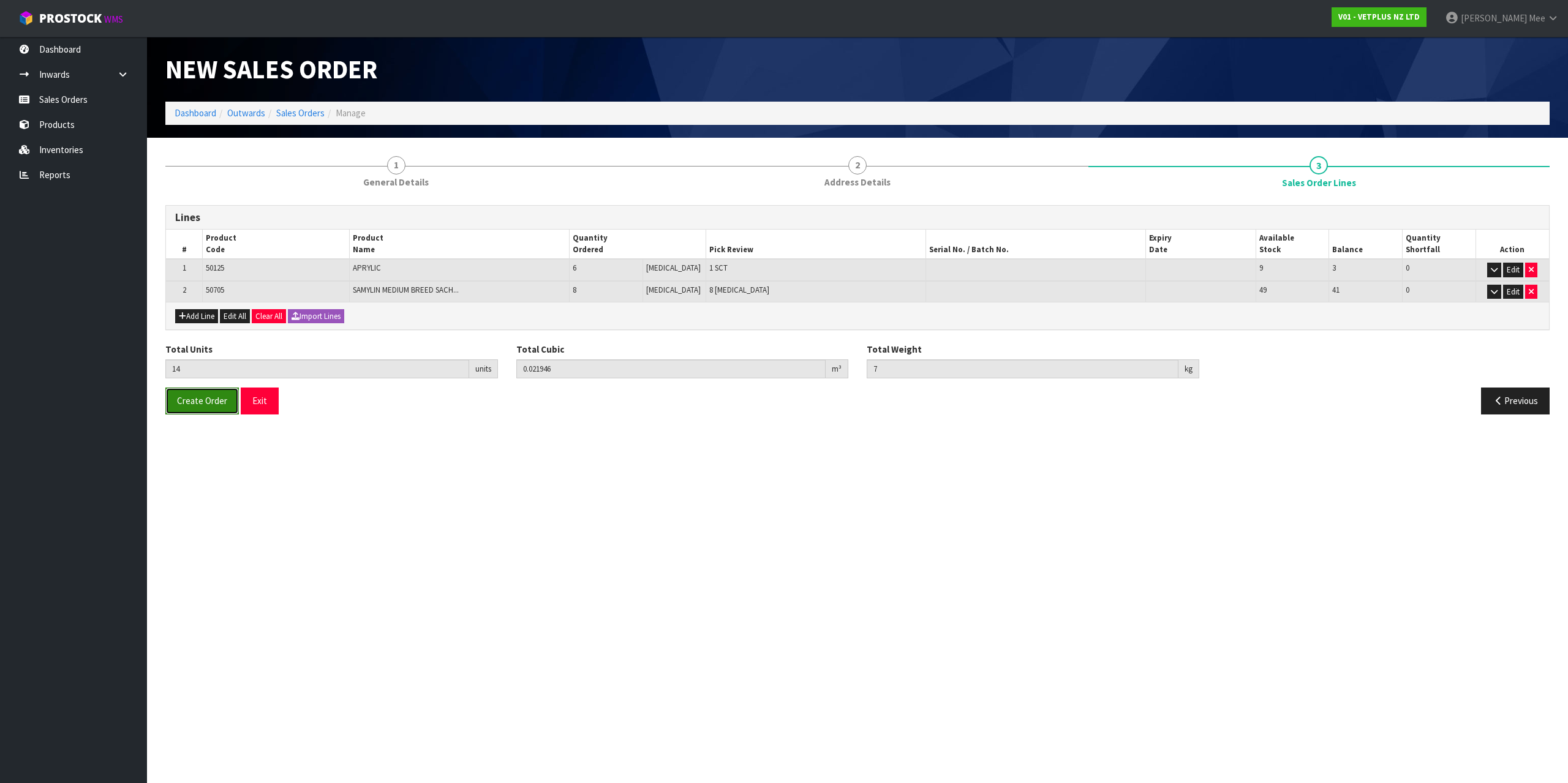
click at [194, 397] on span "Create Order" at bounding box center [202, 401] width 50 height 12
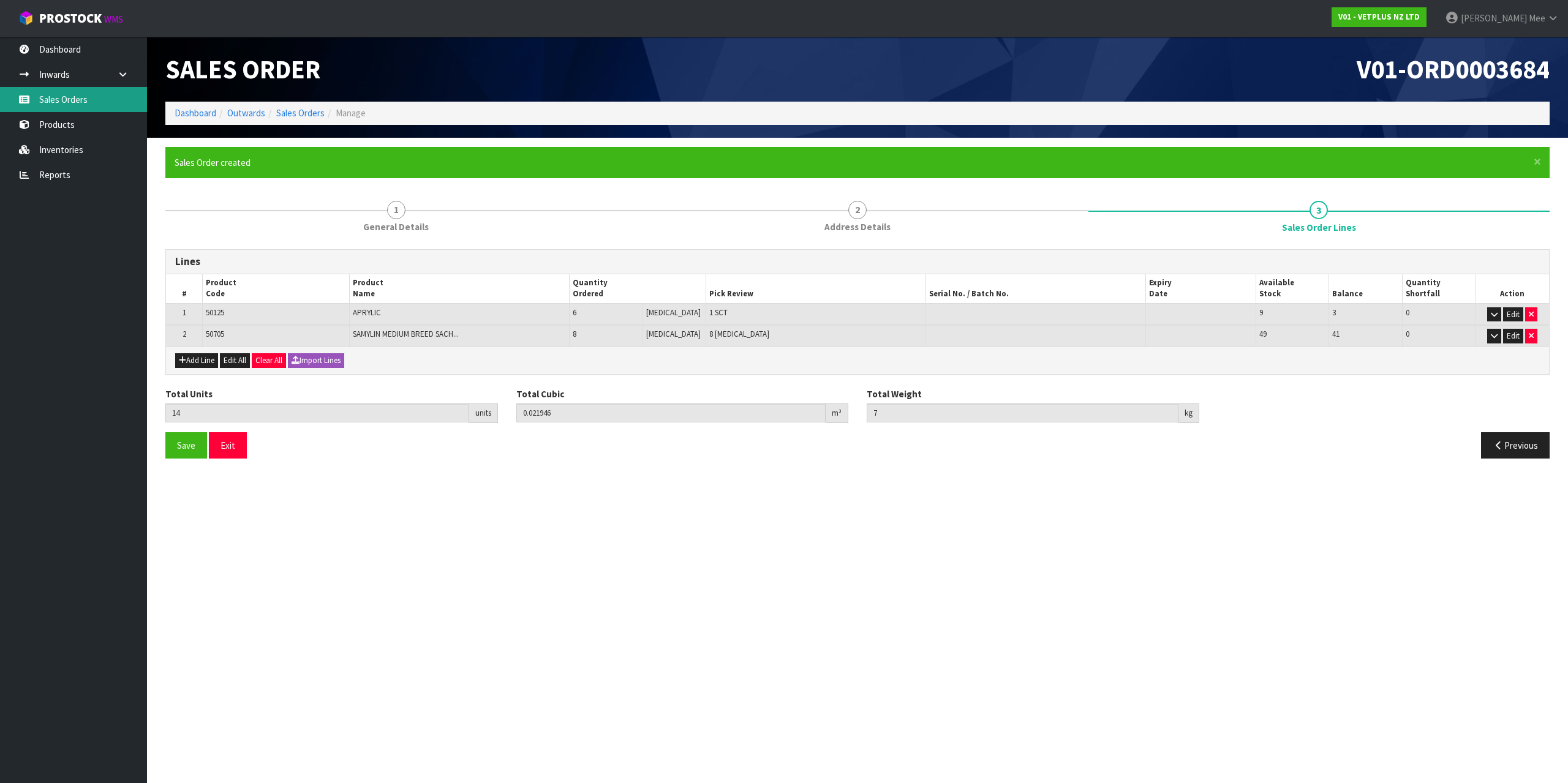
click at [74, 99] on link "Sales Orders" at bounding box center [74, 99] width 147 height 25
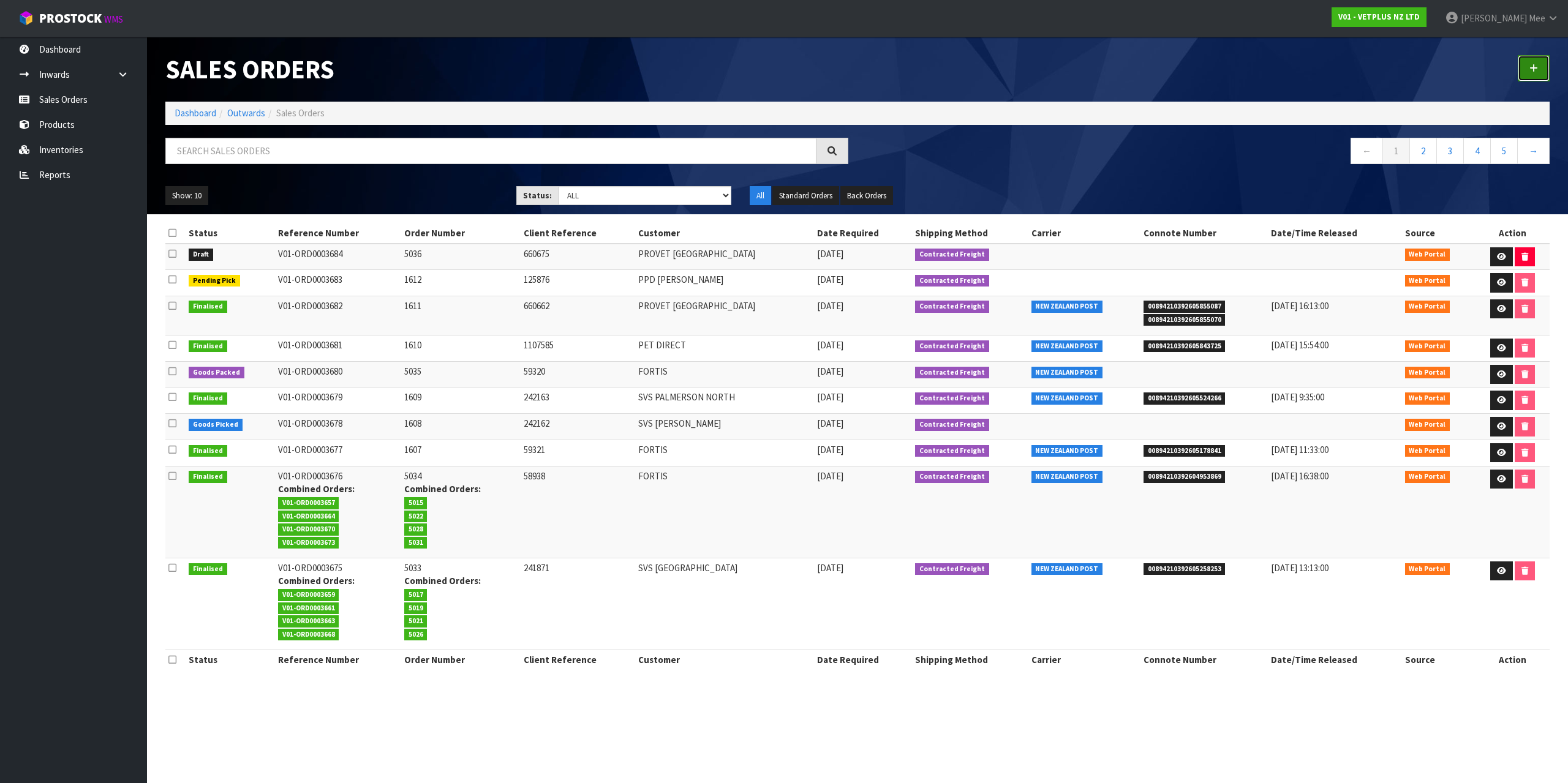
click at [1537, 70] on icon at bounding box center [1533, 68] width 9 height 9
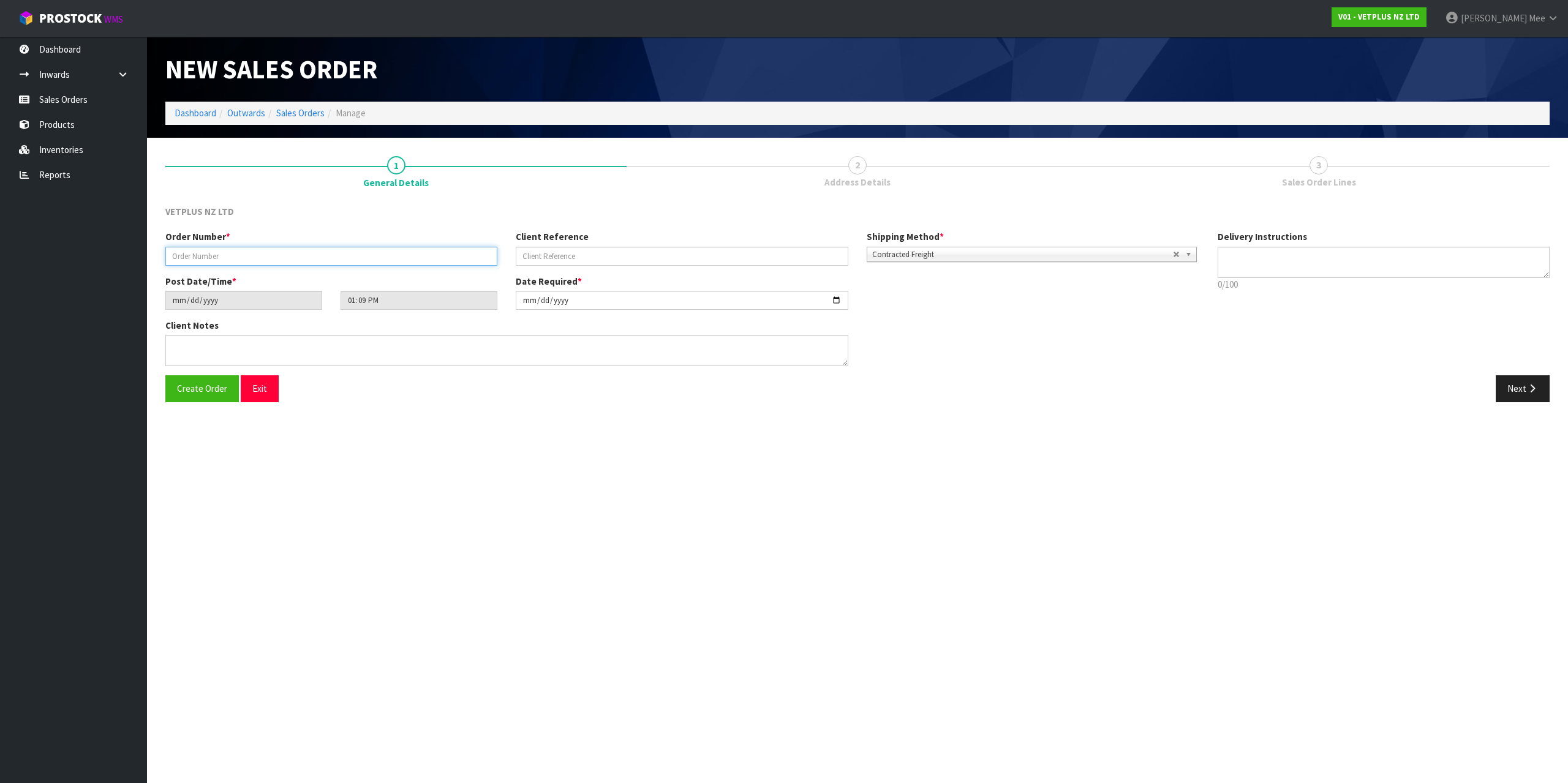
click at [211, 258] on input "text" at bounding box center [331, 256] width 332 height 19
type input "5037"
type input "101657"
click at [275, 345] on textarea at bounding box center [506, 351] width 683 height 32
type textarea "BACK ORDER: 50125 APRYLIC X 3"
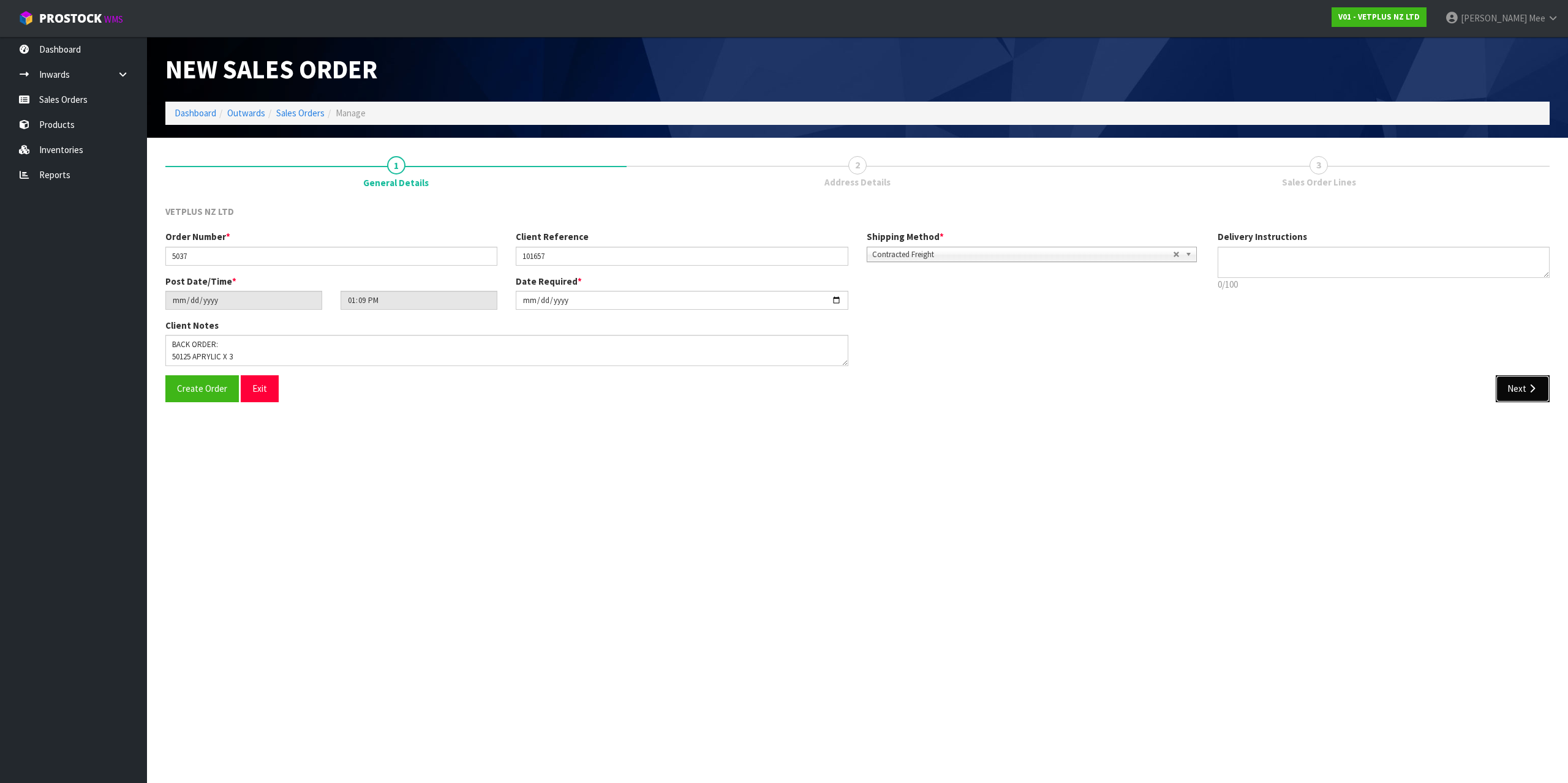
click at [1534, 386] on icon "button" at bounding box center [1532, 389] width 12 height 9
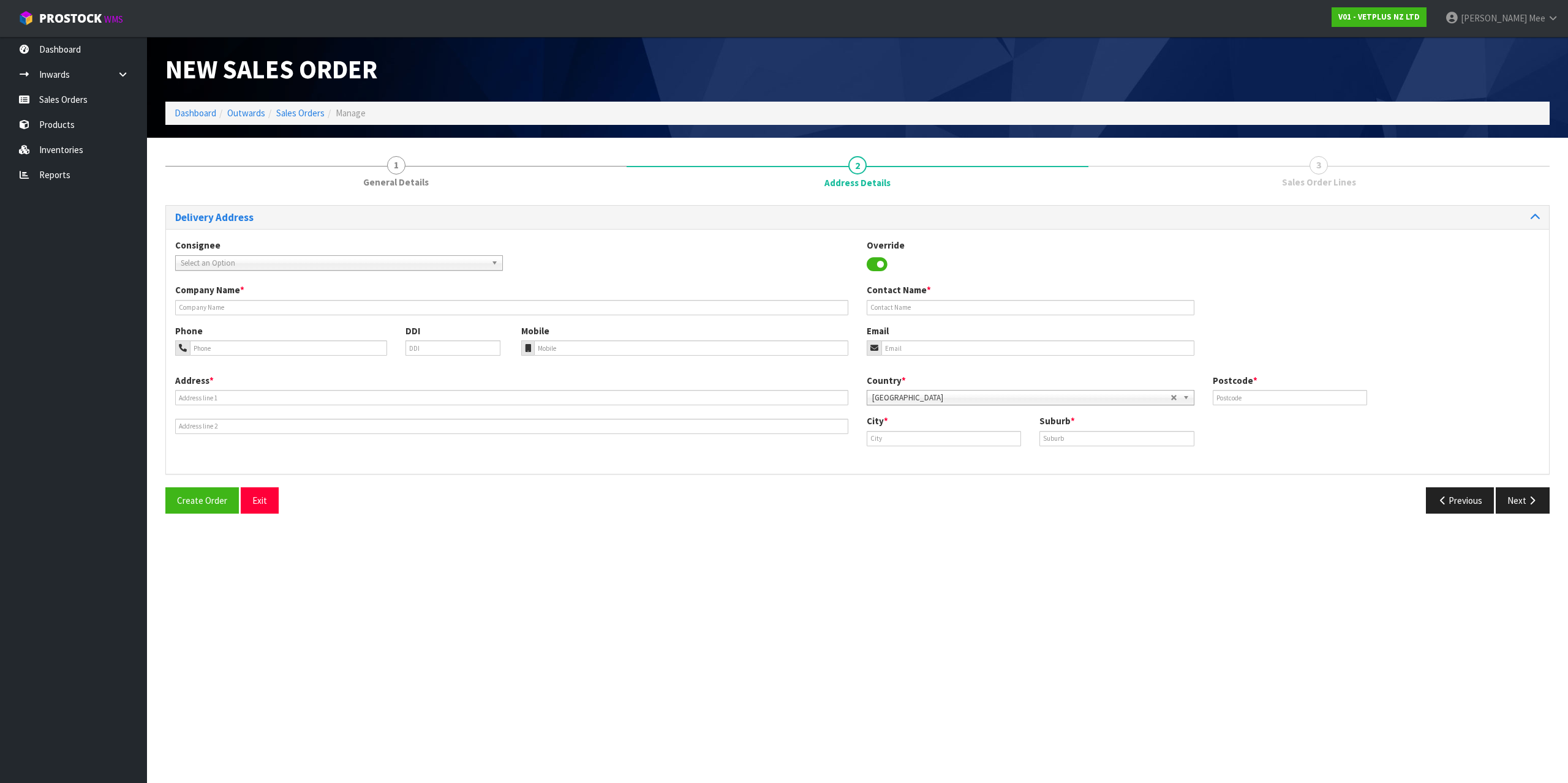
click at [384, 259] on span "Select an Option" at bounding box center [333, 263] width 305 height 14
type input "prov"
click at [371, 307] on li "PROCHRCHC - PROV ET [GEOGRAPHIC_DATA]" at bounding box center [338, 313] width 321 height 15
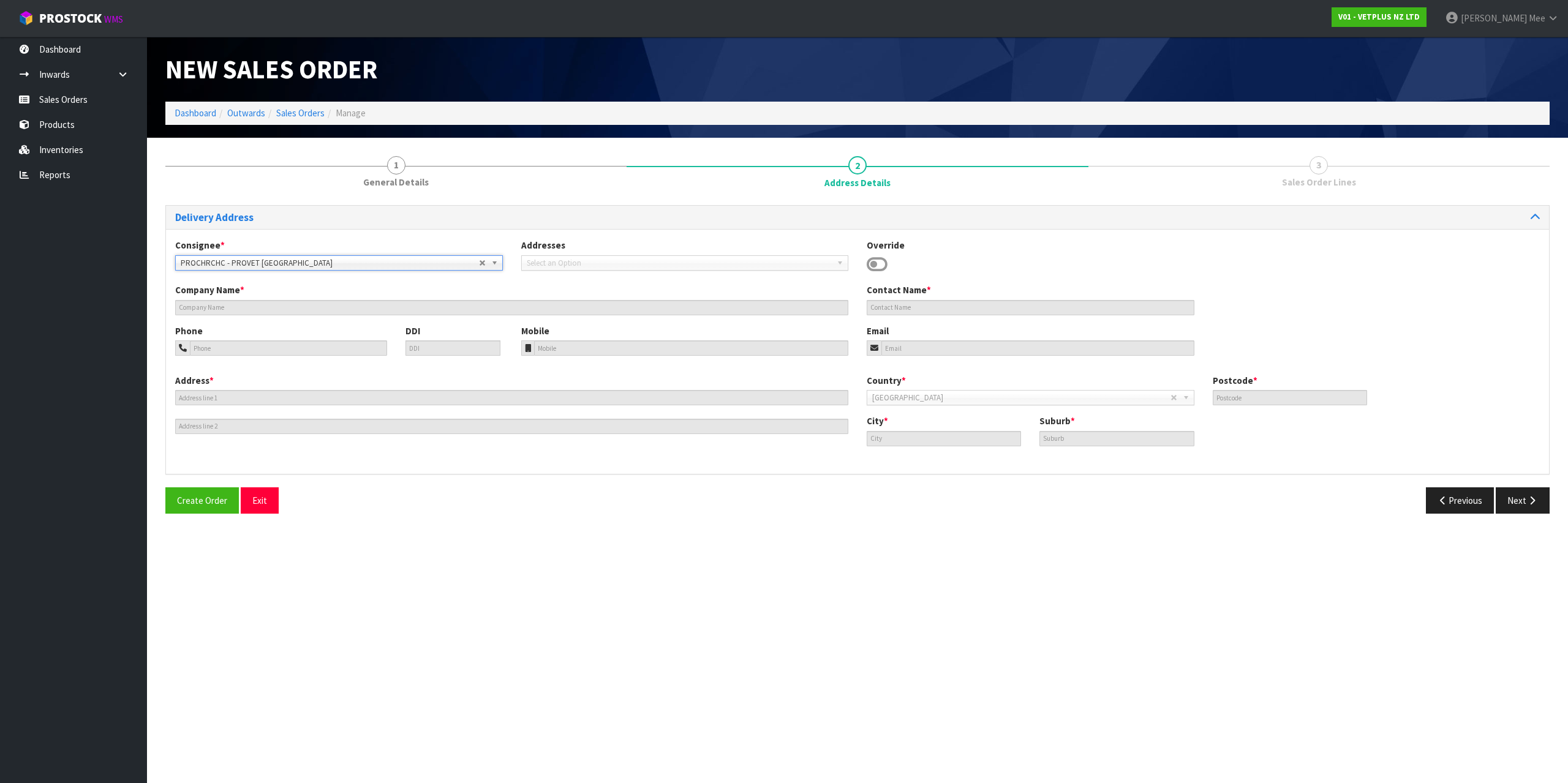
type input "PROVET [GEOGRAPHIC_DATA]"
type input "[STREET_ADDRESS][PERSON_NAME]"
type input "8042"
type input "[GEOGRAPHIC_DATA]"
type input "WIGRAM"
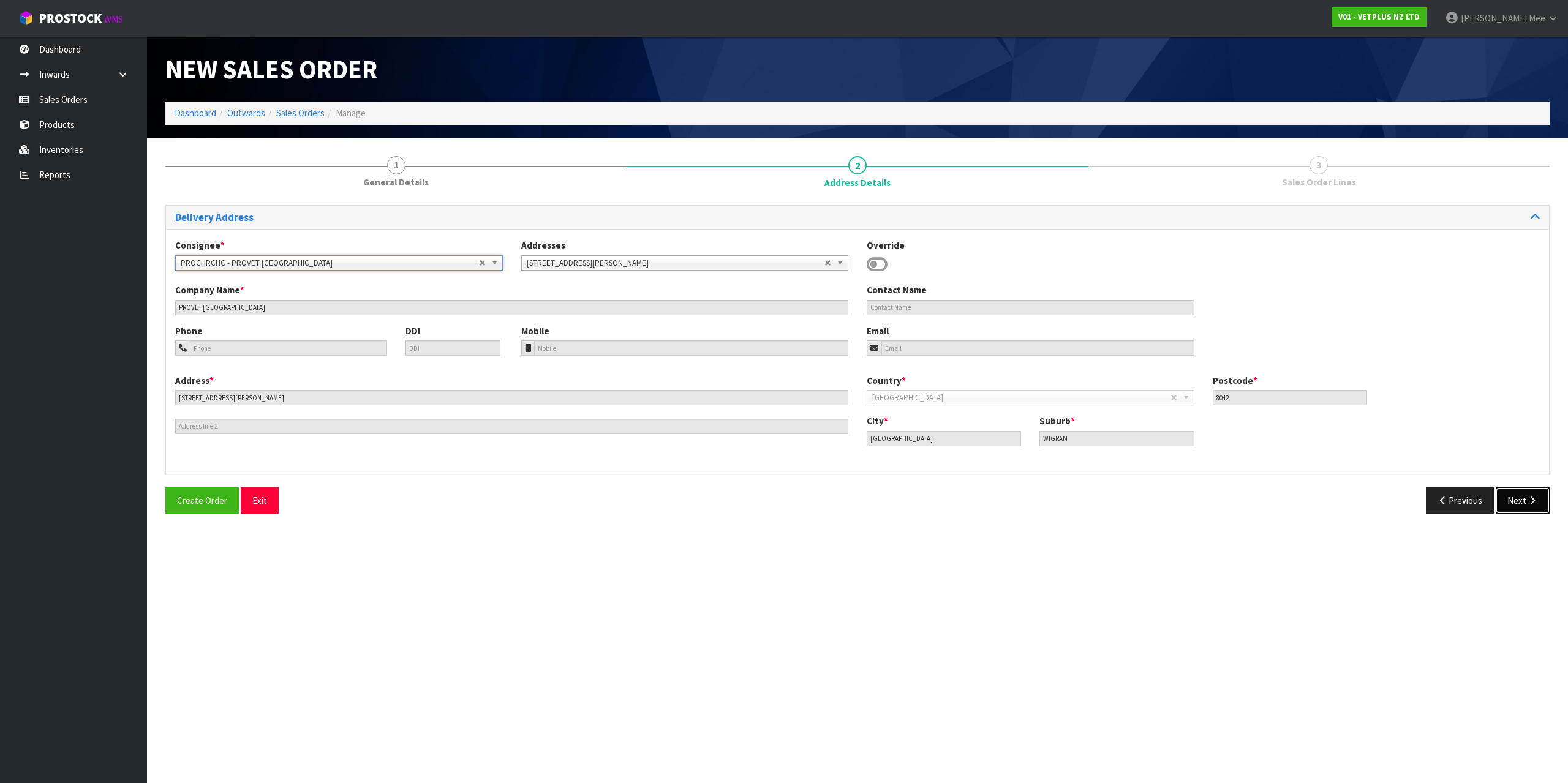
click at [1521, 491] on button "Next" at bounding box center [1522, 501] width 54 height 26
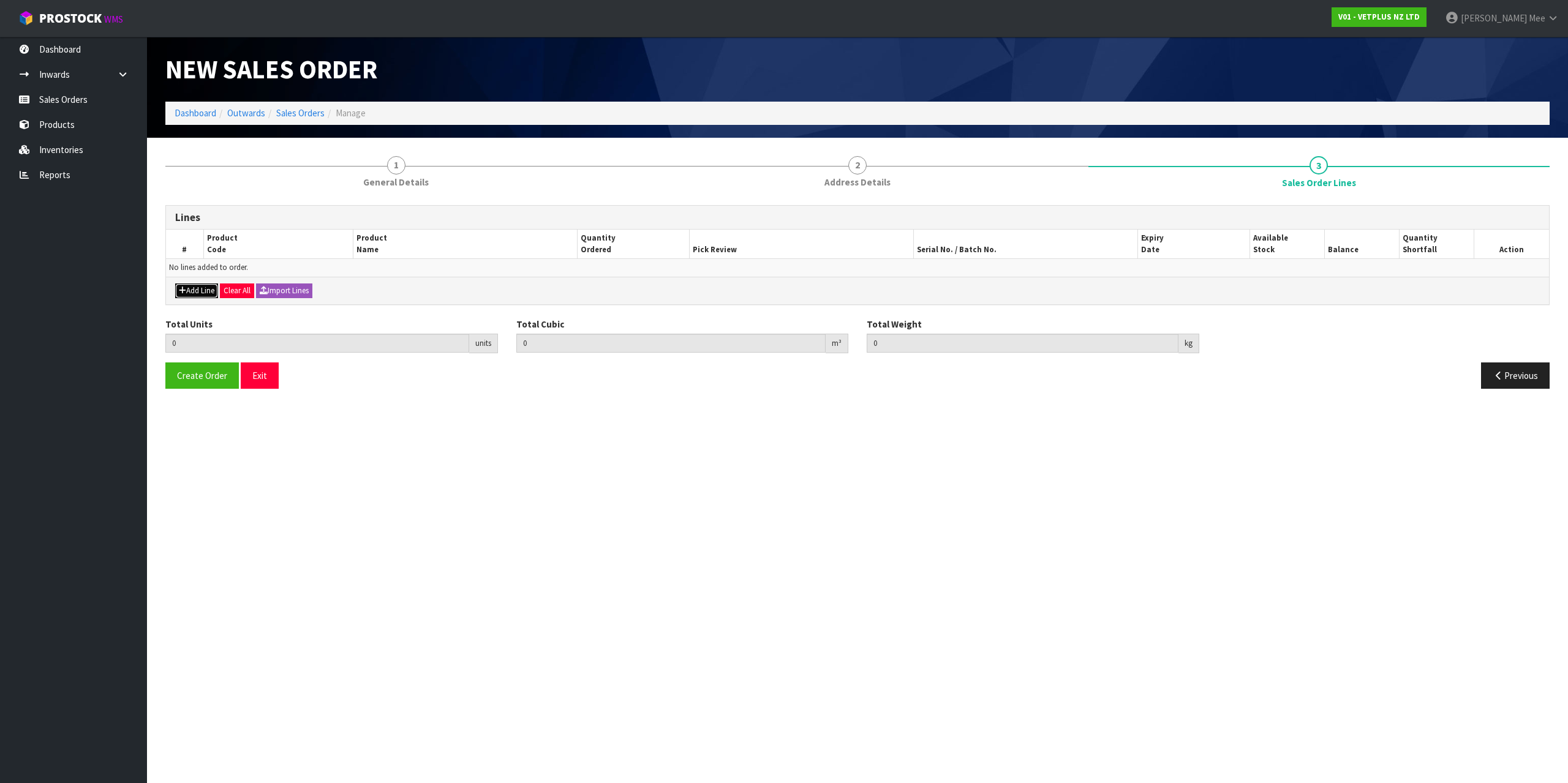
click at [183, 290] on icon "button" at bounding box center [182, 290] width 7 height 8
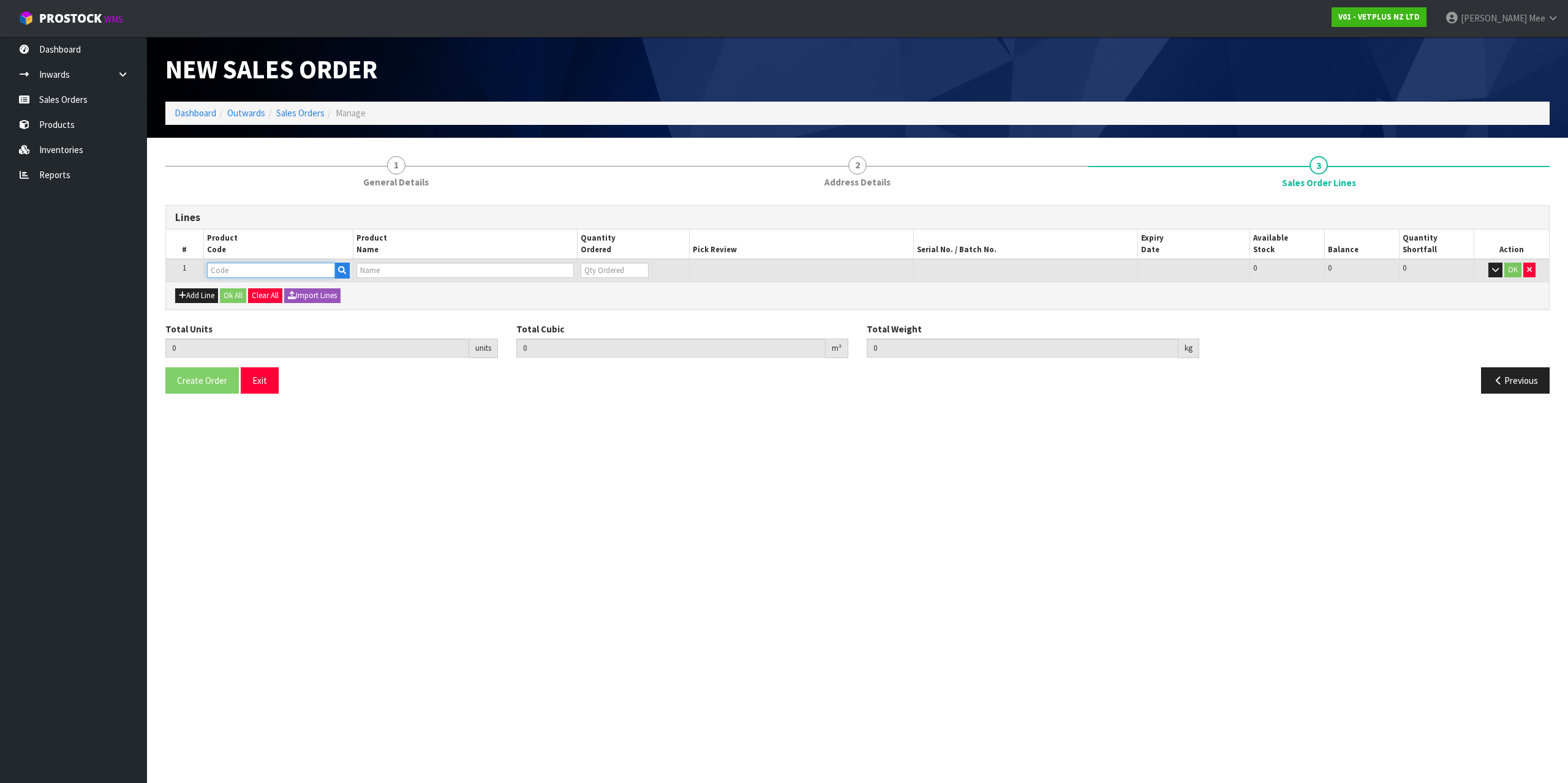
click at [228, 269] on input "text" at bounding box center [271, 270] width 128 height 15
type input "50125"
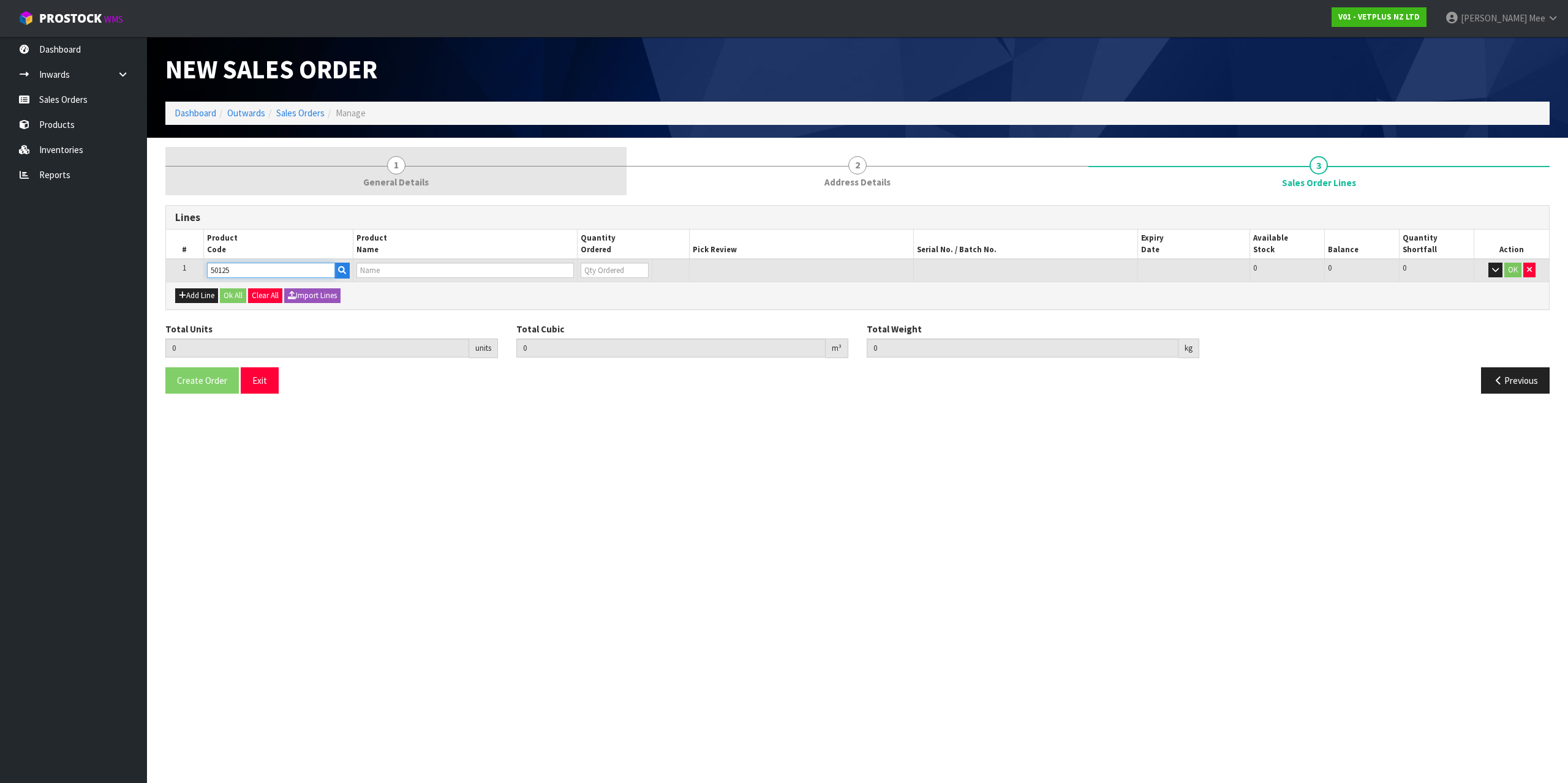
type input "0.000000"
type input "0.000"
type input "APRYLIC"
type input "0"
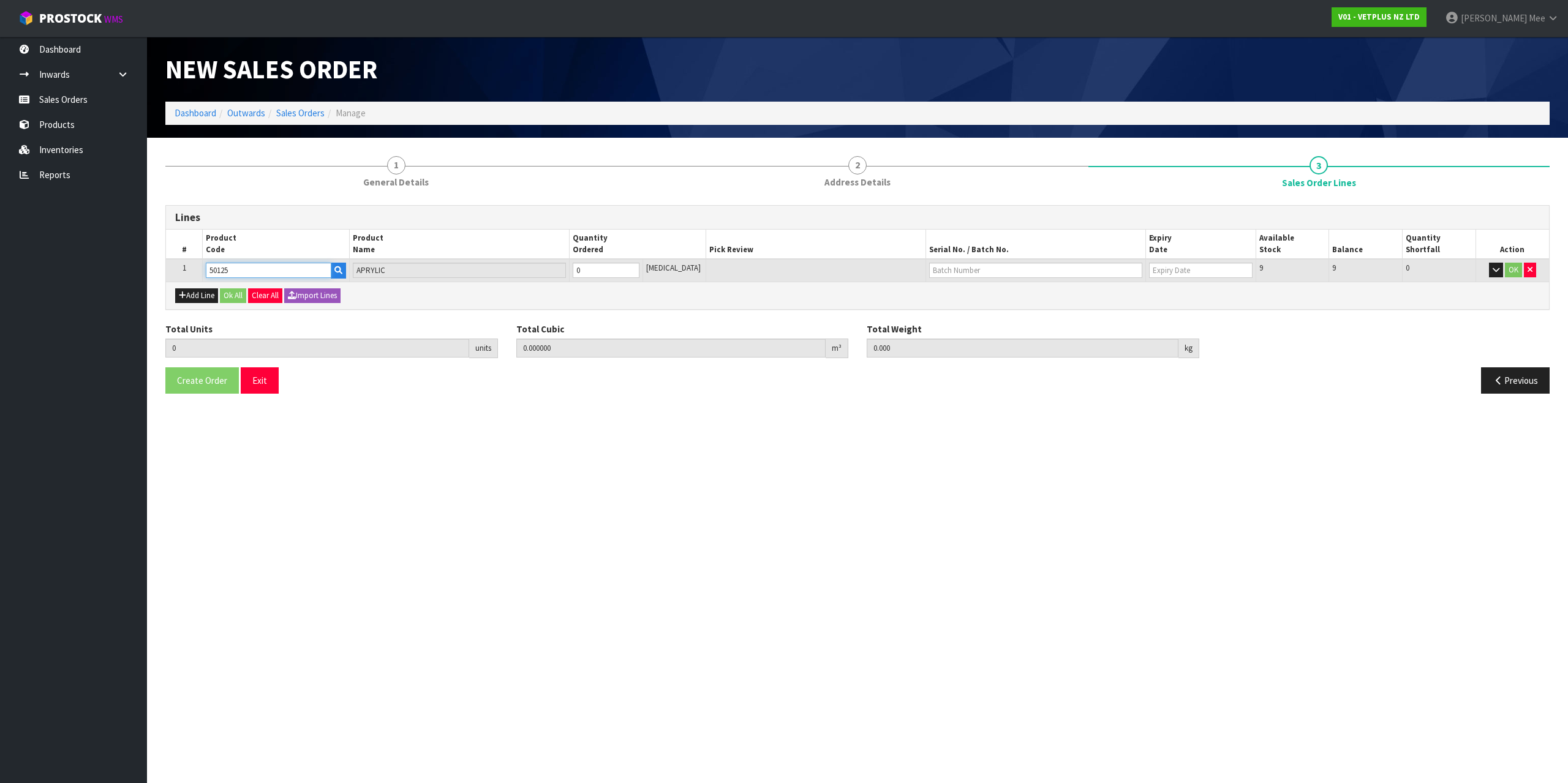
type input "50125"
type input "1"
type input "0.00231"
type input "0.8"
type input "1"
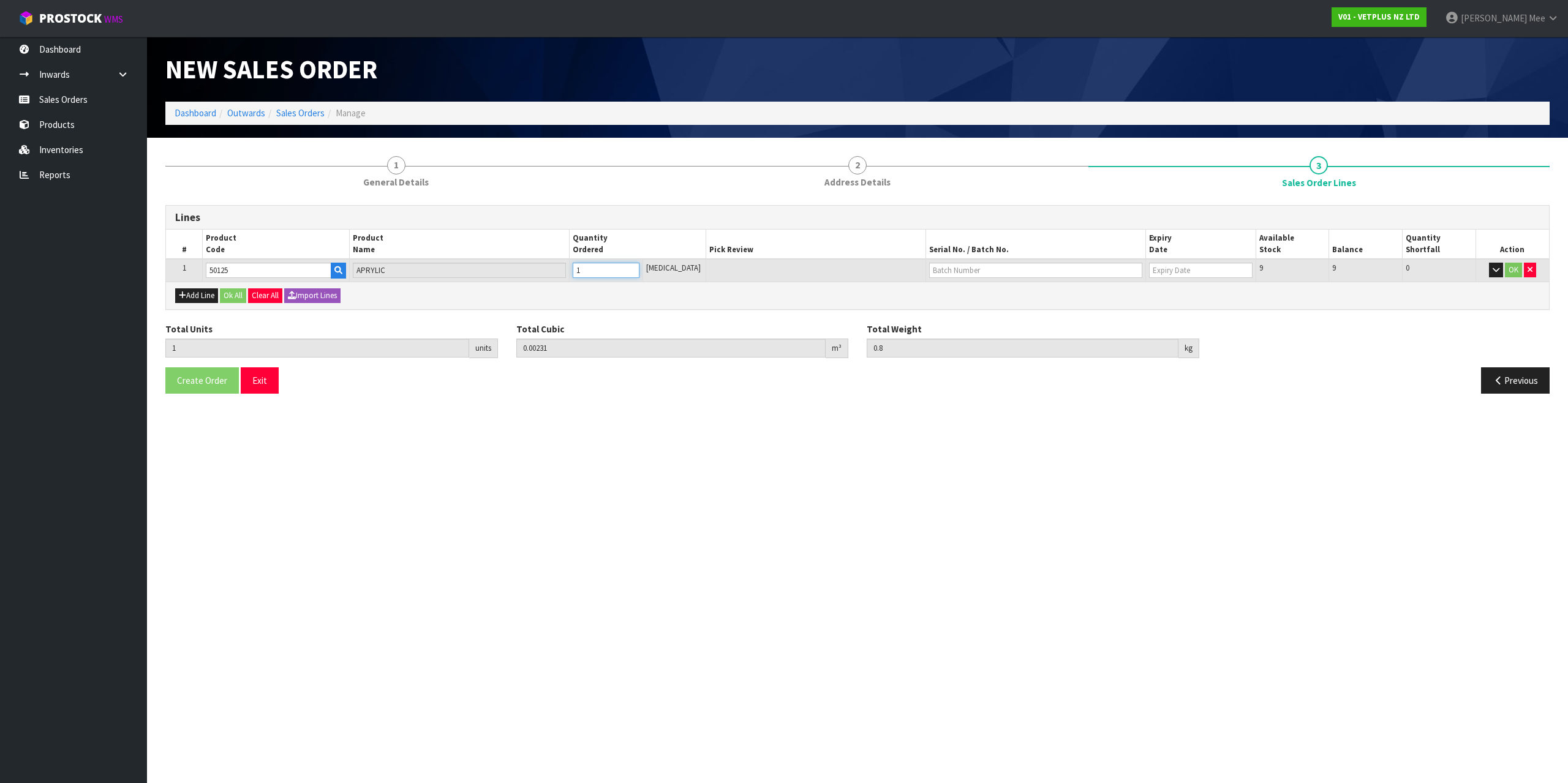
click at [638, 269] on input "1" at bounding box center [606, 270] width 67 height 15
type input "2"
type input "0.00462"
type input "1.6"
type input "2"
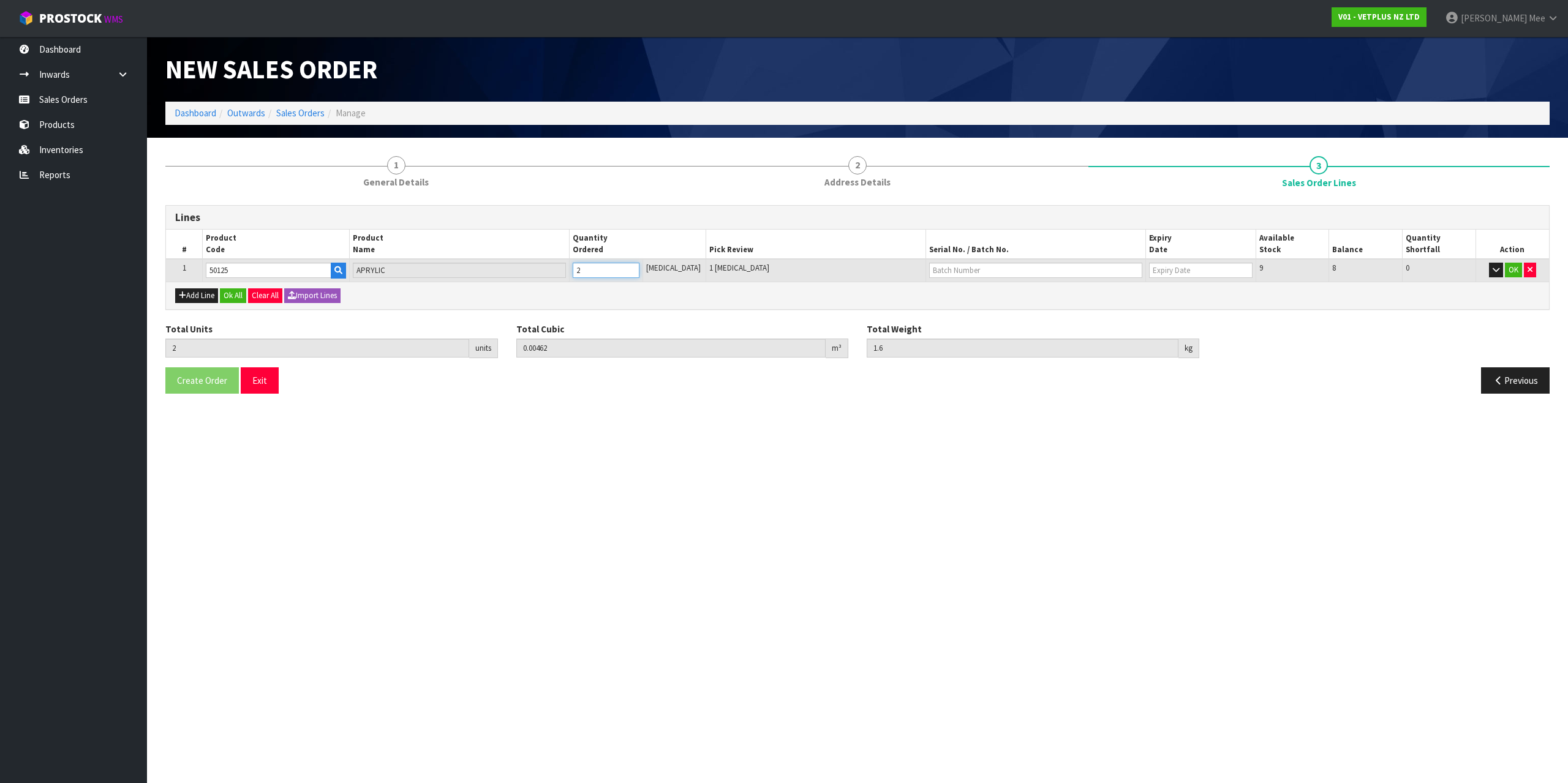
click at [638, 269] on input "2" at bounding box center [606, 270] width 67 height 15
type input "3"
type input "0.00693"
type input "2.4"
type input "3"
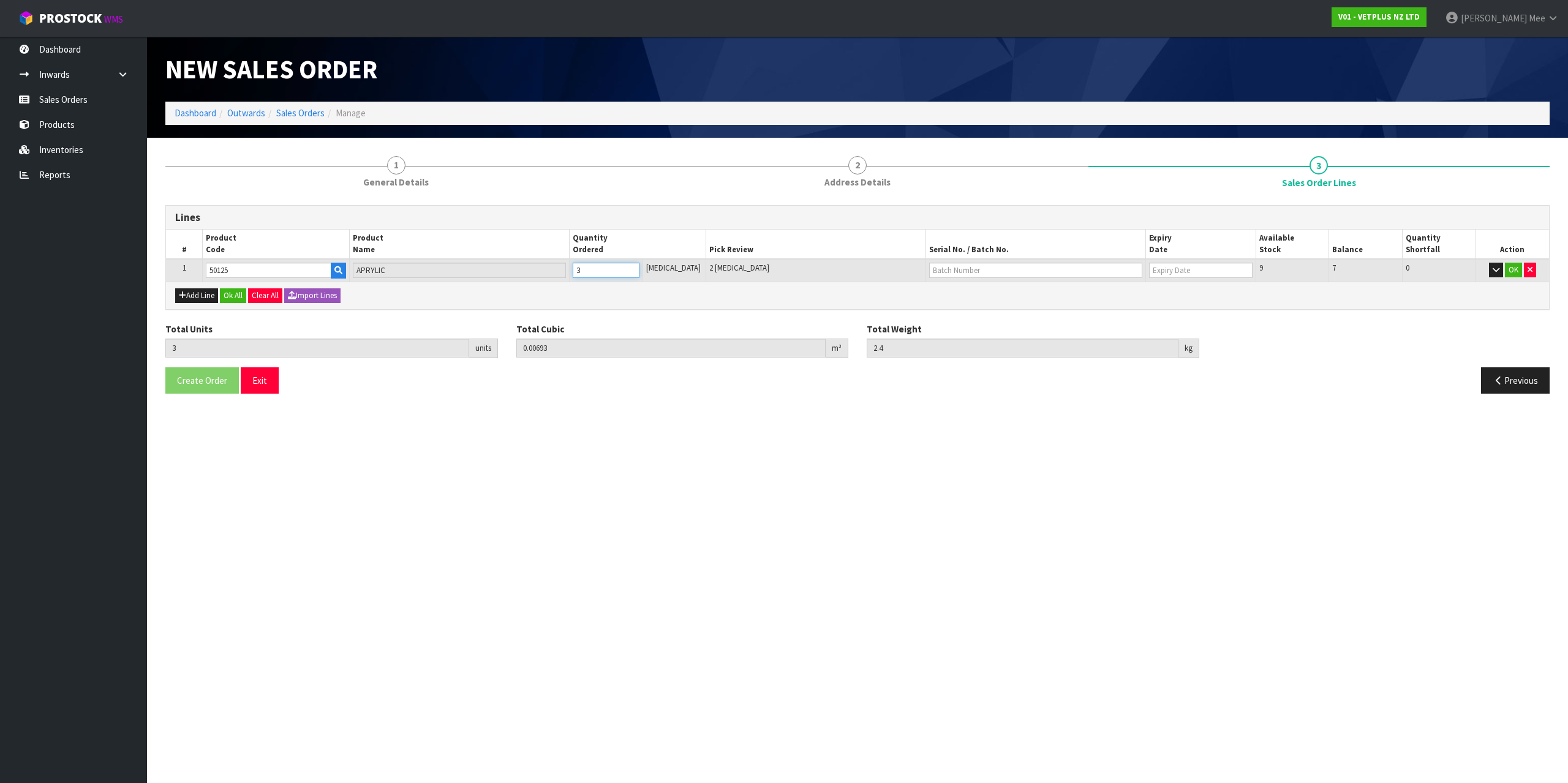
click at [638, 269] on input "3" at bounding box center [606, 270] width 67 height 15
click at [244, 291] on button "Ok All" at bounding box center [233, 296] width 26 height 14
drag, startPoint x: 223, startPoint y: 370, endPoint x: 229, endPoint y: 369, distance: 6.1
click at [223, 369] on button "Create Order" at bounding box center [202, 379] width 74 height 26
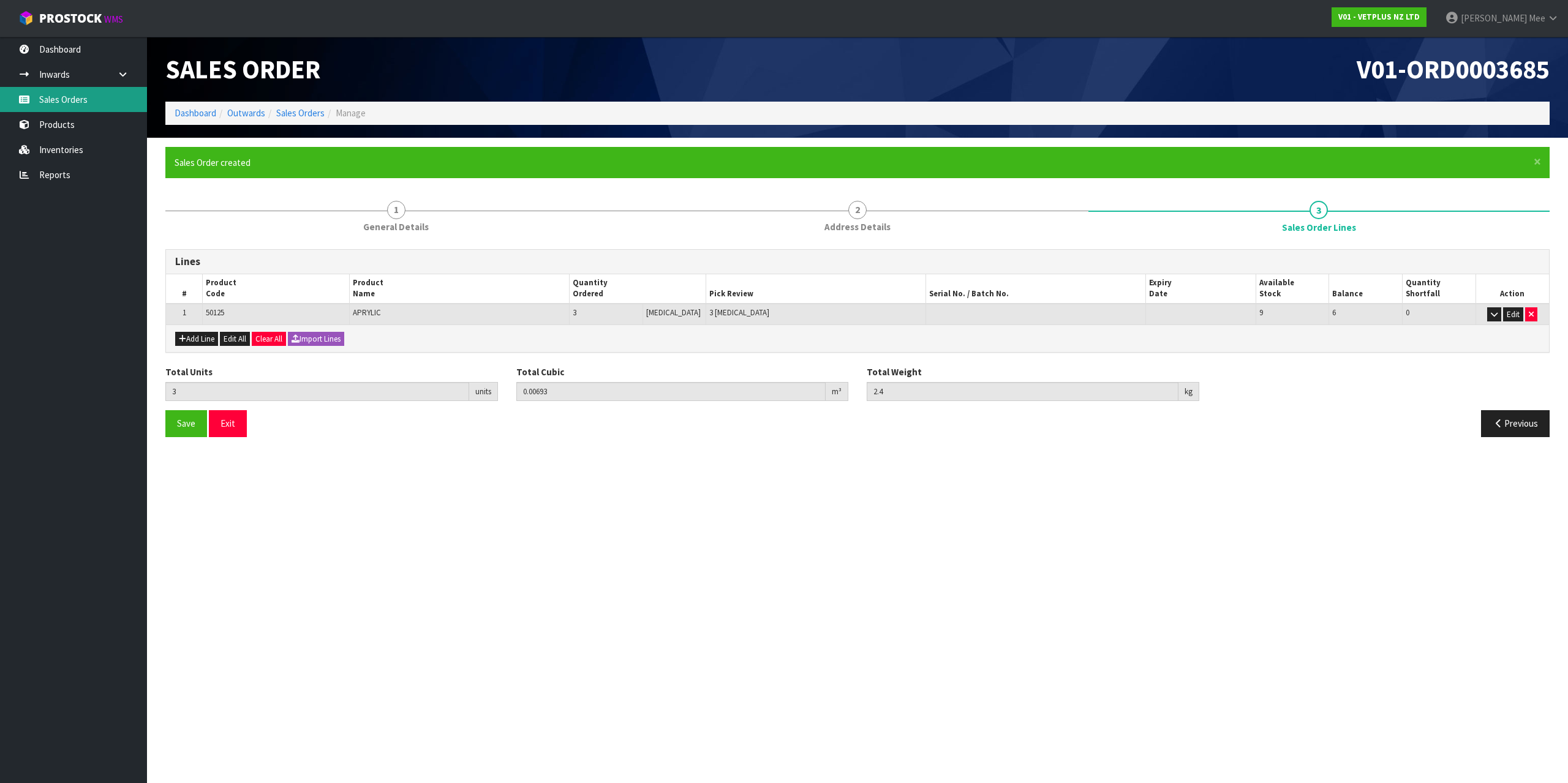
click at [78, 91] on link "Sales Orders" at bounding box center [74, 99] width 147 height 25
